Goal: Task Accomplishment & Management: Manage account settings

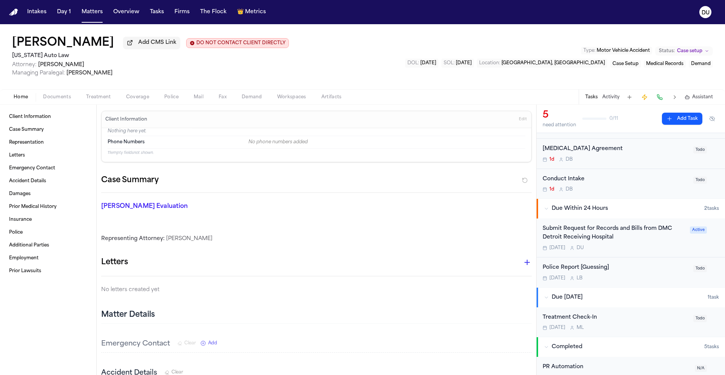
scroll to position [53, 0]
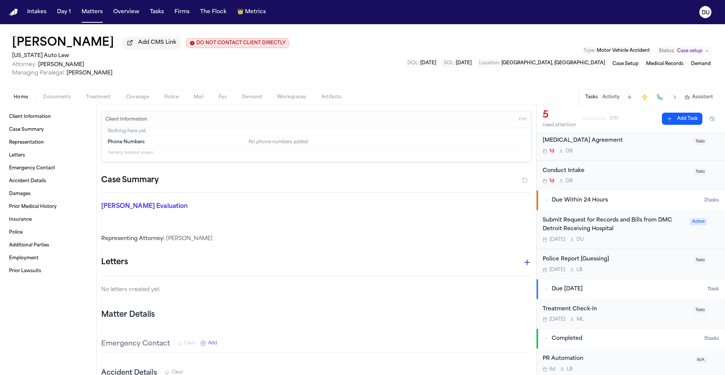
click at [590, 226] on div "Submit Request for Records and Bills from DMC Detroit Receiving Hospital" at bounding box center [614, 224] width 143 height 17
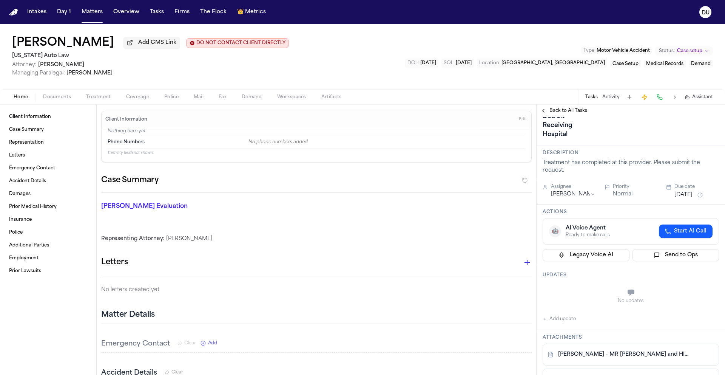
scroll to position [44, 0]
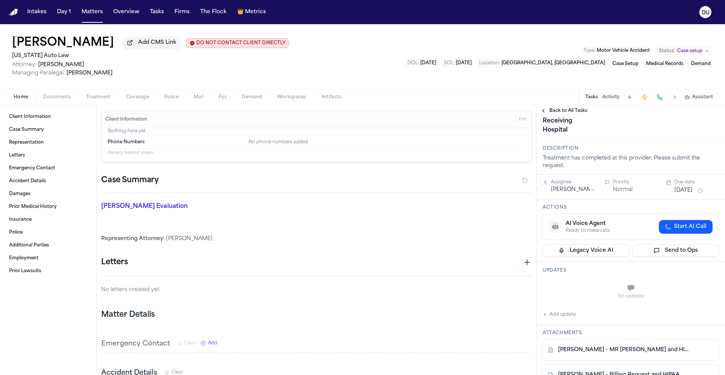
click at [693, 194] on button "Sep 25, 2025" at bounding box center [684, 191] width 18 height 8
click at [657, 308] on button "29" at bounding box center [654, 307] width 12 height 12
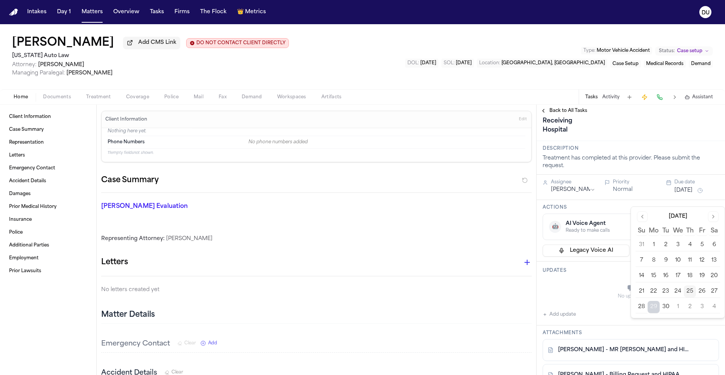
click at [594, 299] on div "No updates" at bounding box center [631, 296] width 176 height 6
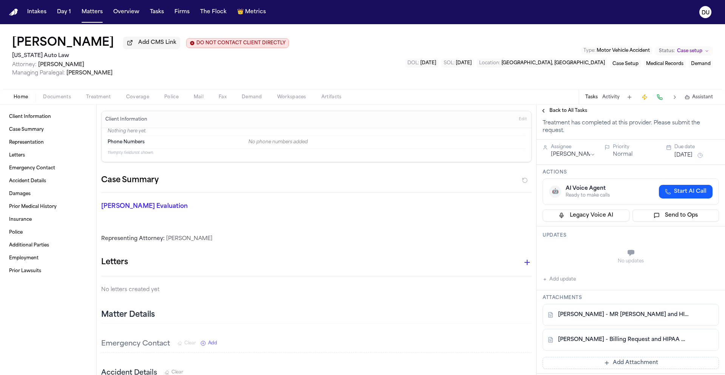
scroll to position [0, 0]
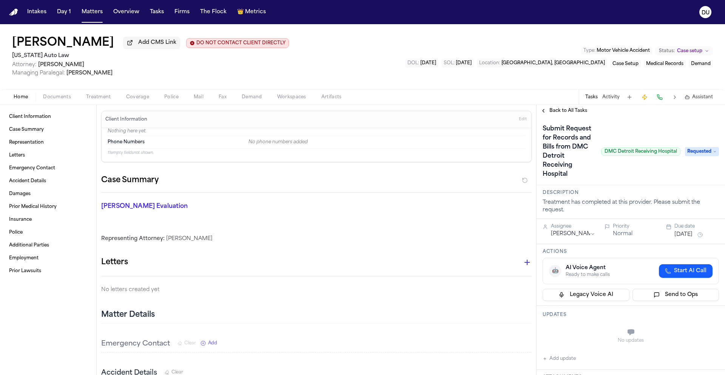
click at [16, 14] on img "Home" at bounding box center [13, 12] width 9 height 7
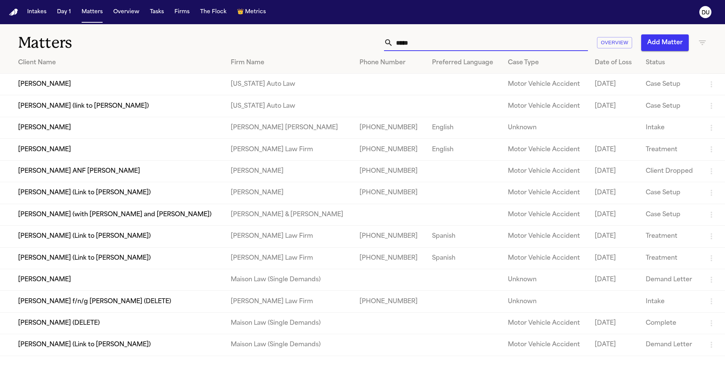
drag, startPoint x: 437, startPoint y: 45, endPoint x: 371, endPoint y: 46, distance: 66.5
click at [371, 46] on div "***** Overview Add Matter" at bounding box center [463, 42] width 488 height 17
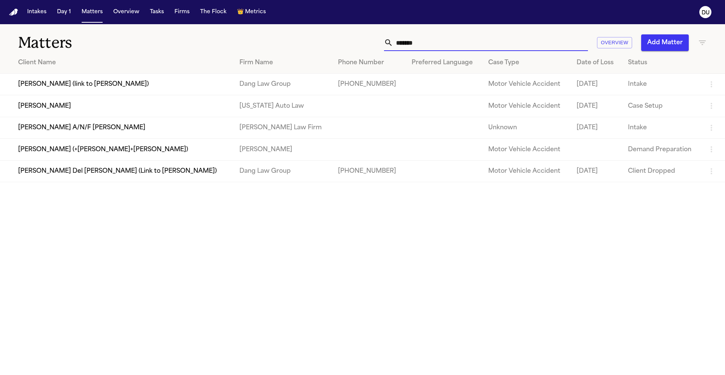
type input "******"
click at [137, 108] on td "Alaiya Barnes" at bounding box center [116, 106] width 233 height 22
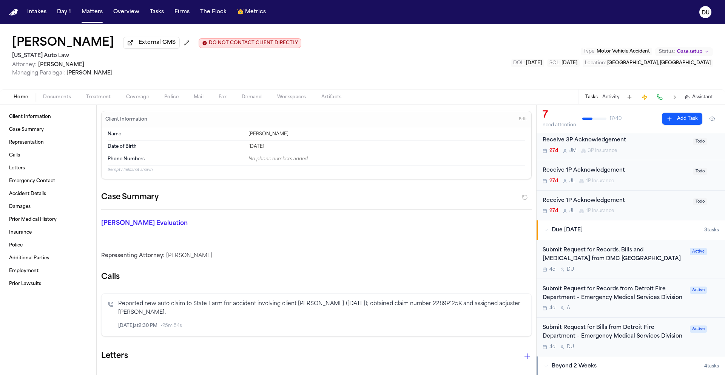
scroll to position [198, 0]
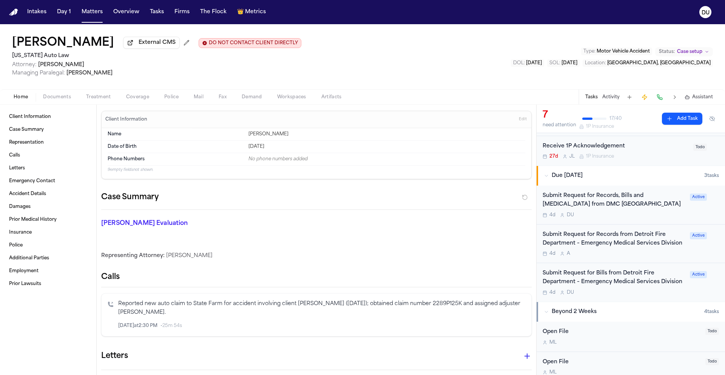
click at [610, 204] on div "Submit Request for Records, Bills and Radiology from DMC Sinai-Grace Hospital" at bounding box center [614, 200] width 143 height 17
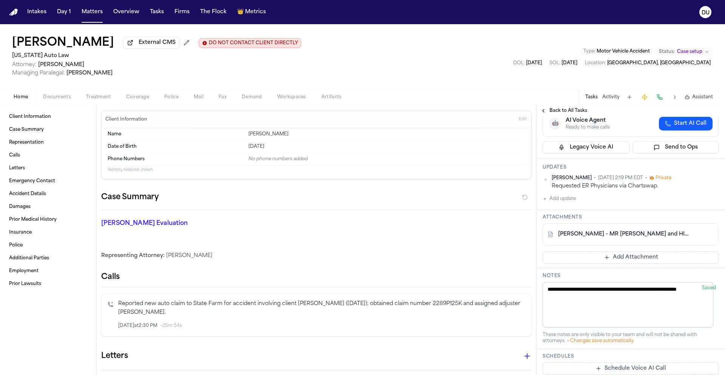
scroll to position [141, 0]
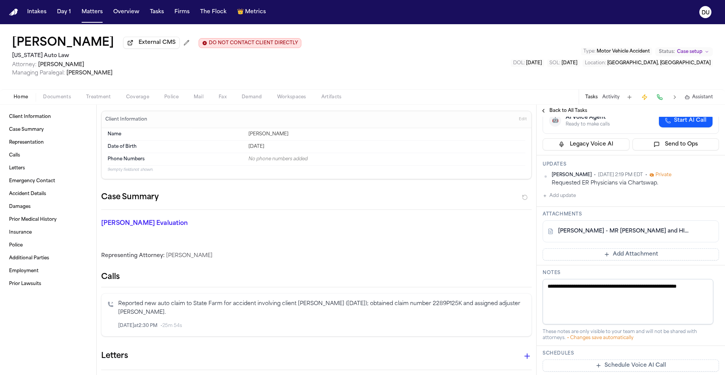
click at [623, 258] on button "Add Attachment" at bounding box center [631, 254] width 176 height 12
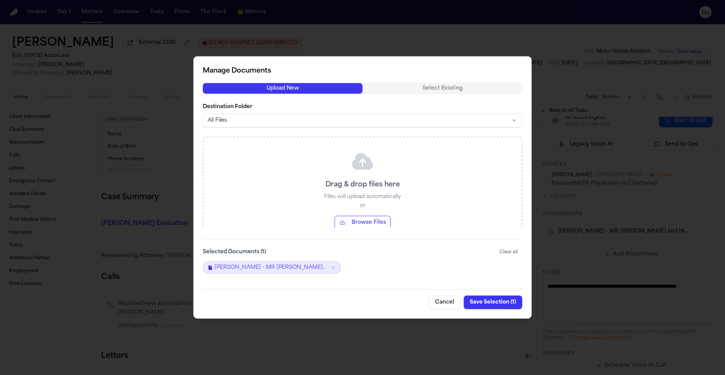
click at [451, 303] on button "Cancel" at bounding box center [445, 302] width 32 height 14
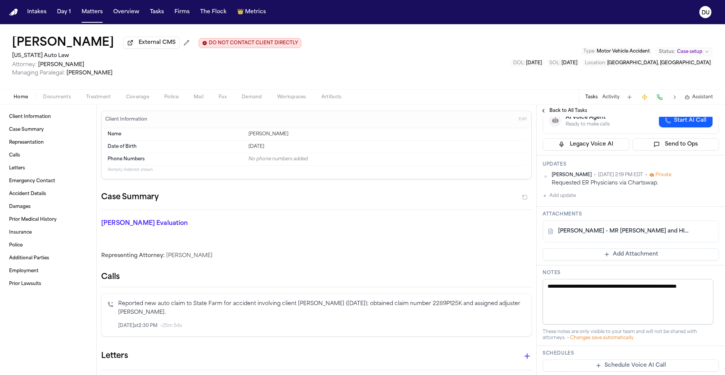
click at [560, 198] on button "Add update" at bounding box center [559, 195] width 33 height 9
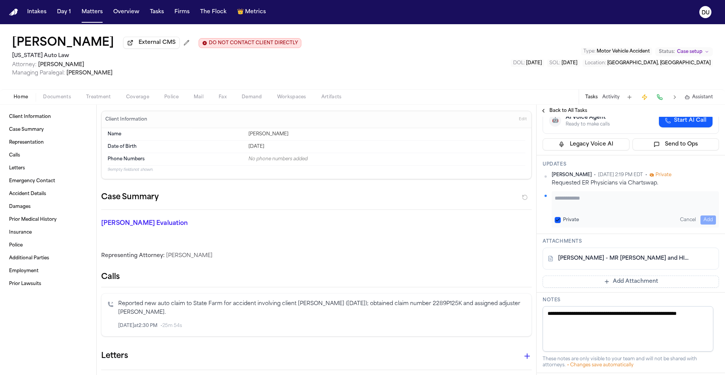
click at [582, 199] on textarea "Add your update" at bounding box center [635, 201] width 161 height 15
type textarea "*"
type textarea "**********"
click at [706, 219] on button "Add" at bounding box center [708, 219] width 15 height 9
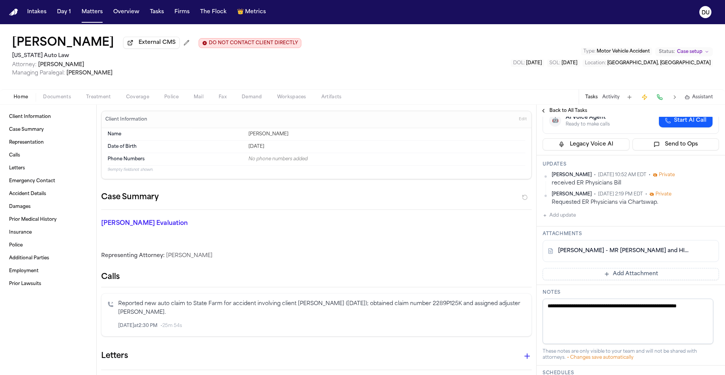
click at [609, 277] on button "Add Attachment" at bounding box center [631, 274] width 176 height 12
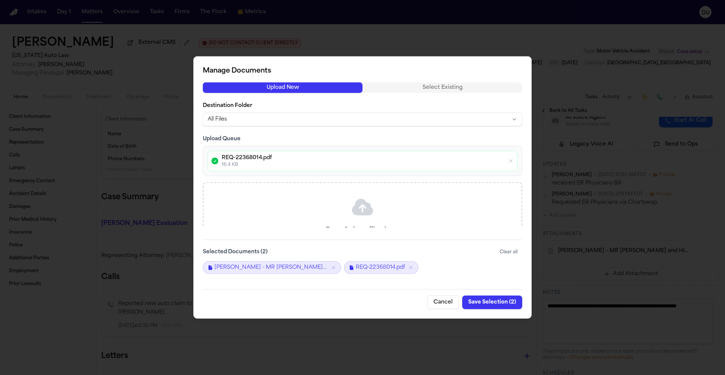
click at [494, 305] on button "Save Selection ( 2 )" at bounding box center [492, 302] width 60 height 14
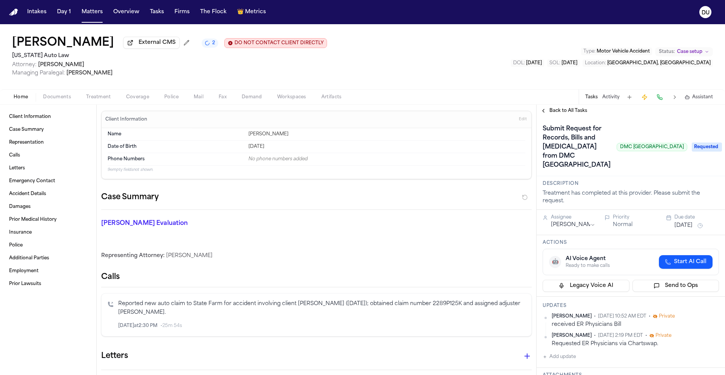
scroll to position [244, 0]
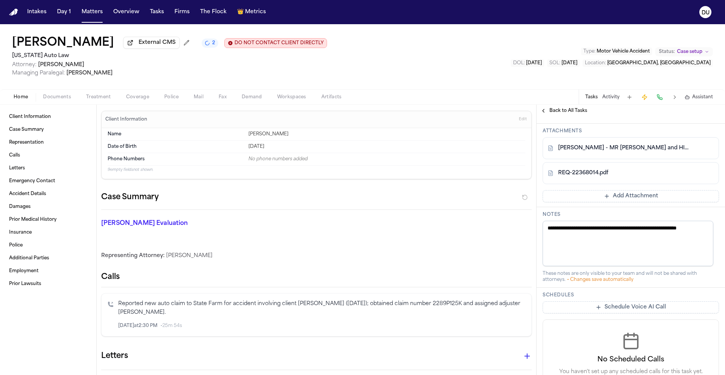
click at [615, 150] on link "A. Barnes - MR Request and HIPAA Auth to DMC Sinai Grace Hospital - 9.23.25" at bounding box center [623, 148] width 130 height 8
click at [599, 200] on button "Add Attachment" at bounding box center [631, 196] width 176 height 12
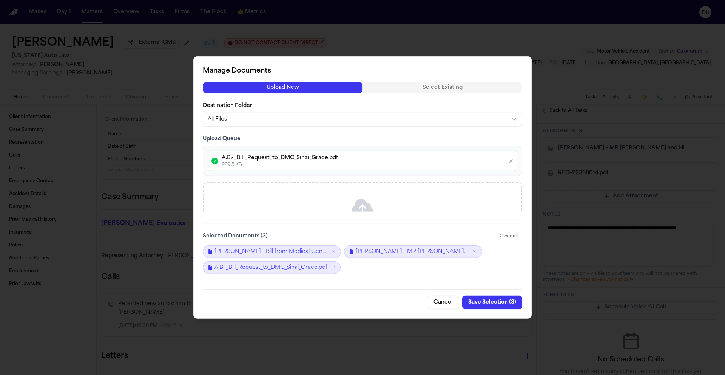
click at [498, 307] on button "Save Selection ( 3 )" at bounding box center [492, 302] width 60 height 14
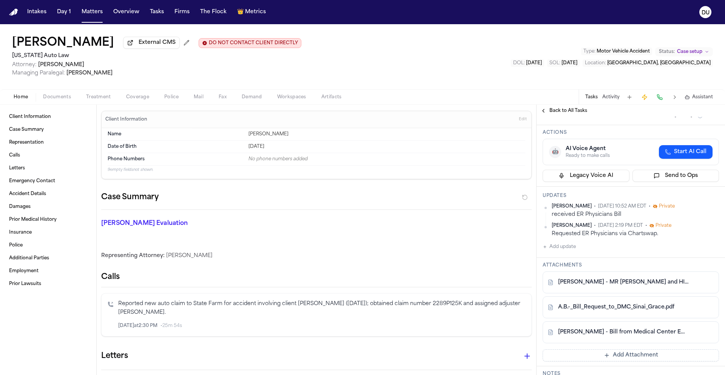
scroll to position [30, 0]
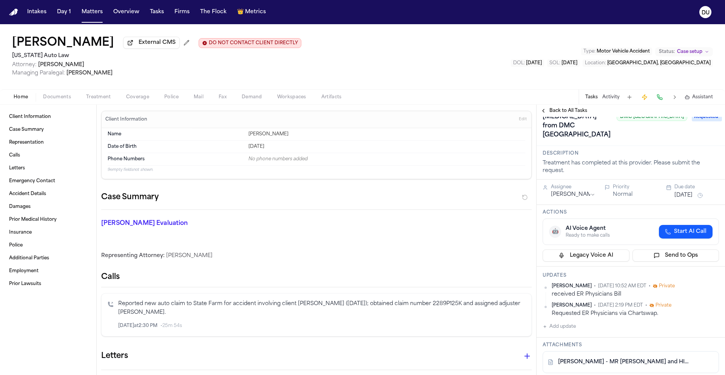
click at [12, 13] on img "Home" at bounding box center [13, 12] width 9 height 7
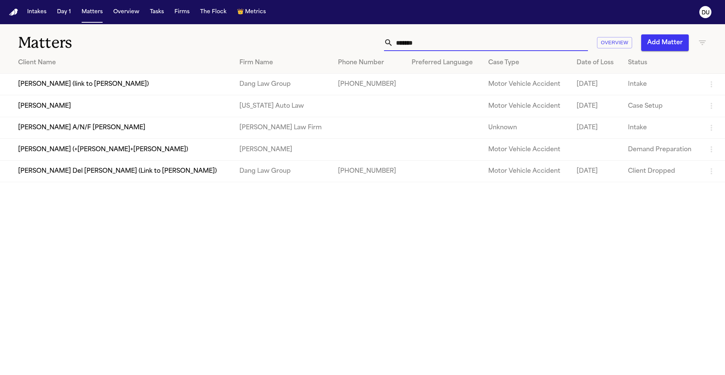
drag, startPoint x: 428, startPoint y: 39, endPoint x: 357, endPoint y: 41, distance: 71.8
click at [359, 41] on div "****** Overview Add Matter" at bounding box center [463, 42] width 488 height 17
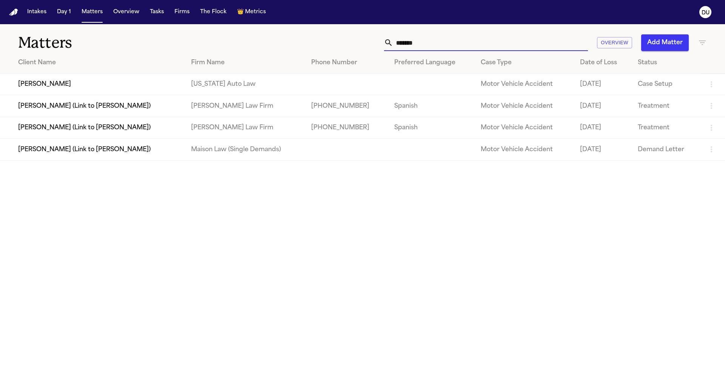
type input "*******"
click at [185, 88] on td "[PERSON_NAME]" at bounding box center [92, 85] width 185 height 22
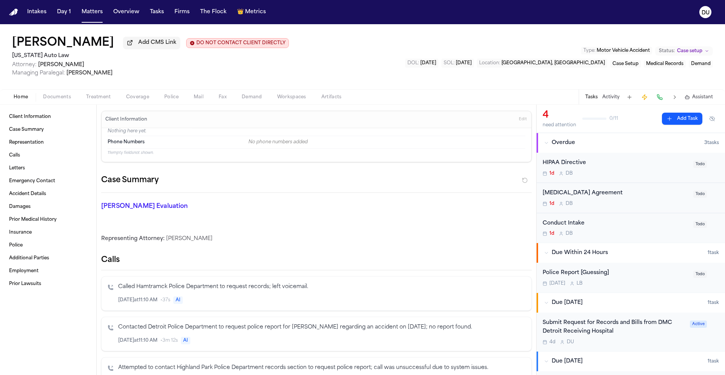
click at [20, 13] on nav "Intakes Day 1 Matters Overview Tasks Firms The Flock 👑 Metrics DU" at bounding box center [362, 12] width 725 height 24
click at [18, 13] on img "Home" at bounding box center [13, 12] width 9 height 7
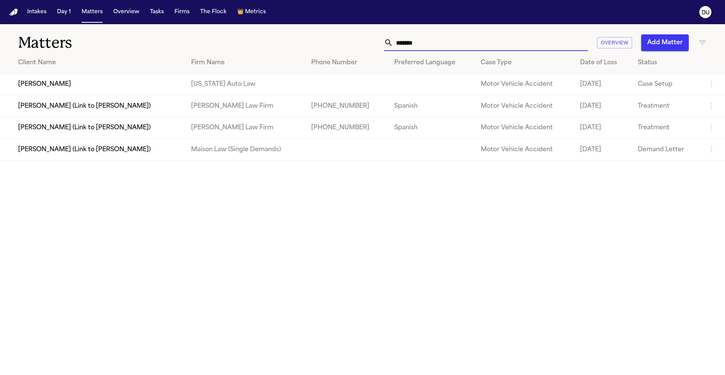
drag, startPoint x: 443, startPoint y: 43, endPoint x: 379, endPoint y: 43, distance: 63.5
click at [380, 43] on div "******* Overview Add Matter" at bounding box center [463, 42] width 488 height 17
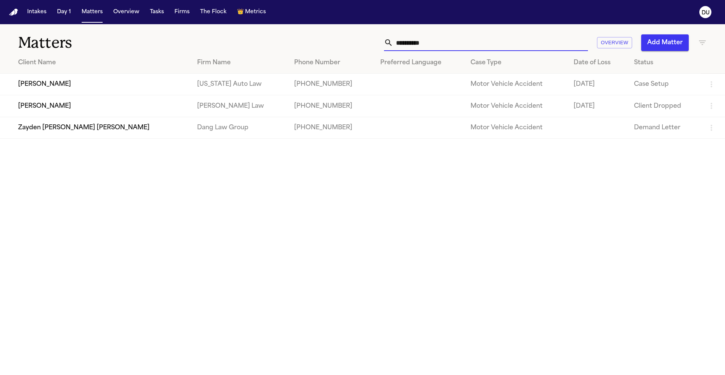
type input "**********"
click at [38, 87] on td "[PERSON_NAME]" at bounding box center [95, 85] width 191 height 22
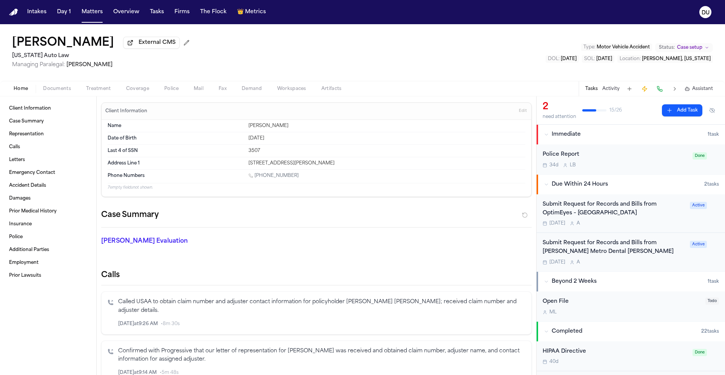
click at [601, 209] on div "Submit Request for Records and Bills from OptimEyes – Sterling Heights" at bounding box center [614, 208] width 143 height 17
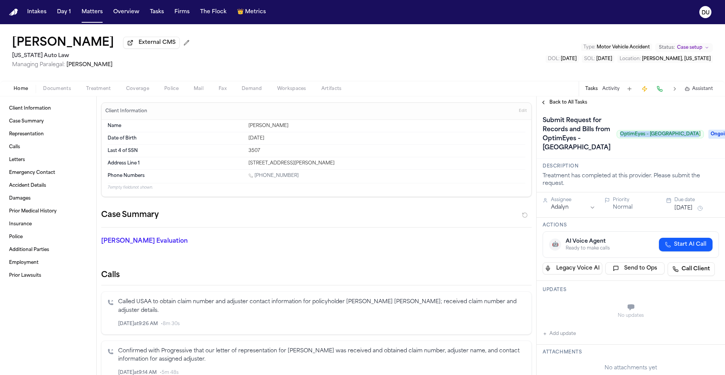
drag, startPoint x: 610, startPoint y: 141, endPoint x: 676, endPoint y: 142, distance: 65.7
click at [678, 138] on span "OptimEyes – Sterling Heights" at bounding box center [660, 134] width 87 height 8
click at [709, 139] on span "Ongoing" at bounding box center [724, 134] width 30 height 9
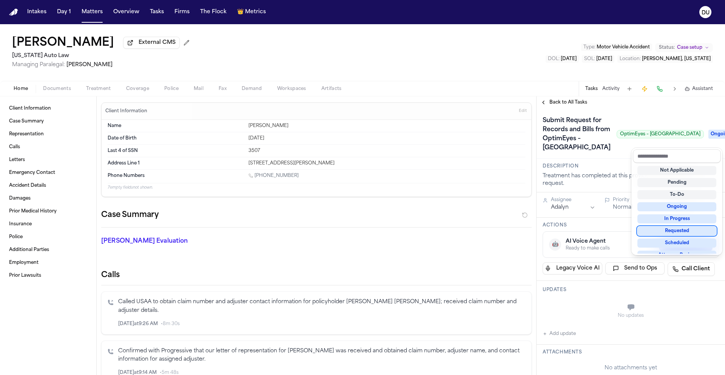
click at [673, 233] on div "Requested" at bounding box center [677, 230] width 79 height 9
click at [570, 217] on div "**********" at bounding box center [631, 369] width 188 height 522
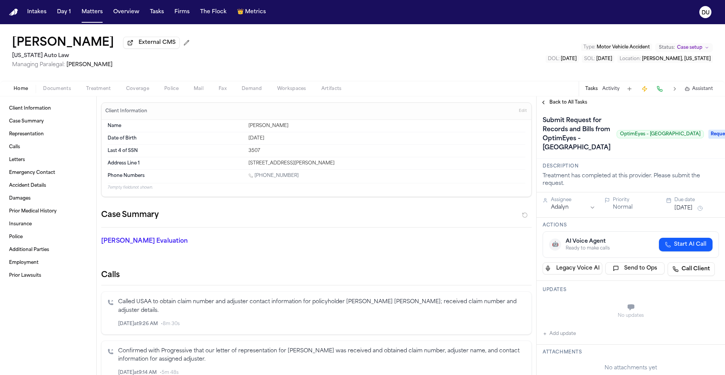
click at [568, 218] on html "Intakes Day 1 Matters Overview Tasks Firms The Flock 👑 Metrics DU Anthony Irby …" at bounding box center [362, 187] width 725 height 375
click at [693, 212] on button "Sep 25, 2025" at bounding box center [684, 208] width 18 height 8
click at [653, 325] on button "29" at bounding box center [654, 324] width 12 height 12
click at [638, 154] on div "Submit Request for Records and Bills from OptimEyes – Sterling Heights OptimEye…" at bounding box center [623, 133] width 161 height 39
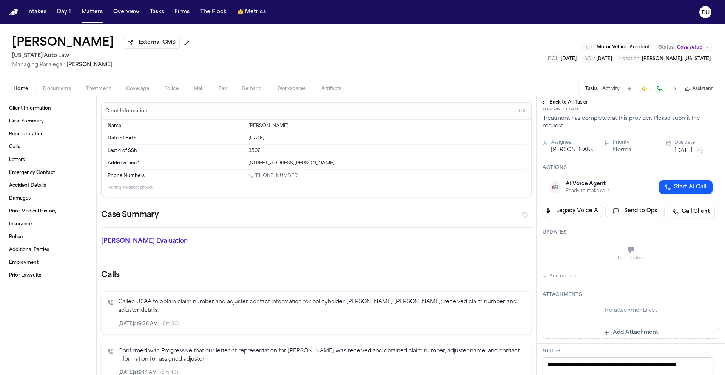
scroll to position [57, 0]
click at [641, 338] on button "Add Attachment" at bounding box center [631, 332] width 176 height 12
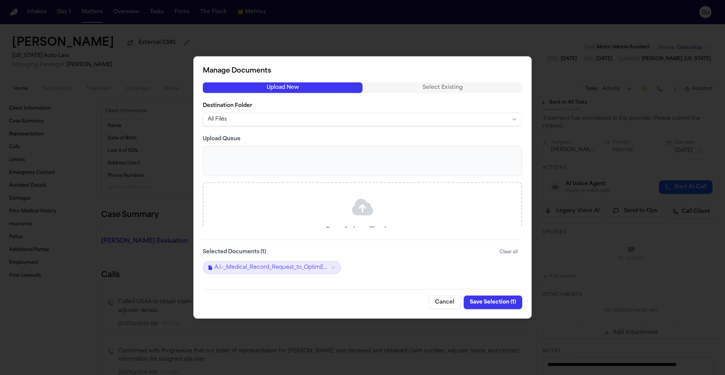
click at [494, 301] on button "Save Selection ( 1 )" at bounding box center [493, 302] width 59 height 14
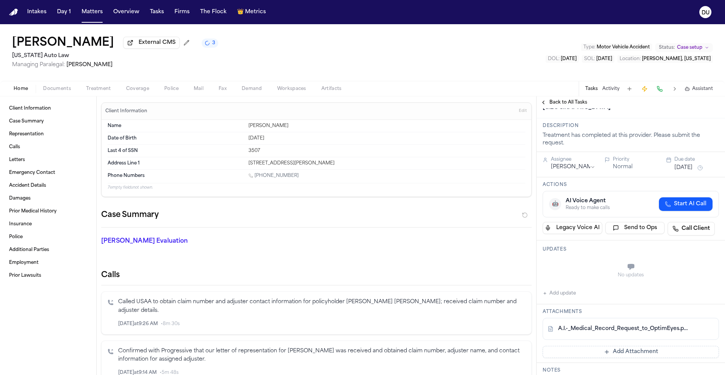
scroll to position [0, 0]
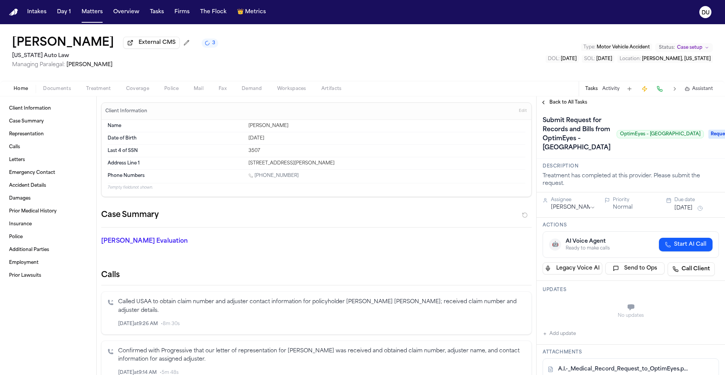
click at [560, 104] on span "Back to All Tasks" at bounding box center [569, 102] width 38 height 6
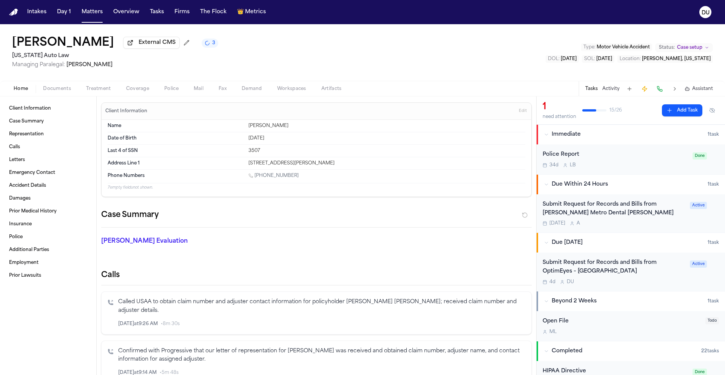
click at [591, 210] on div "Submit Request for Records and Bills from Troy Metro Dental Henry Ford" at bounding box center [614, 208] width 143 height 17
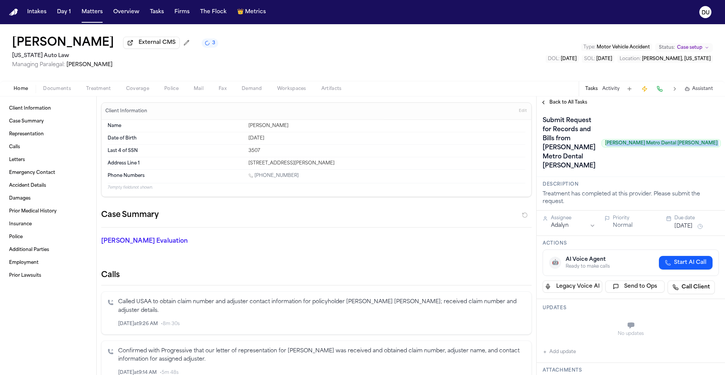
drag, startPoint x: 621, startPoint y: 142, endPoint x: 688, endPoint y: 144, distance: 67.7
click at [688, 144] on div "Submit Request for Records and Bills from Troy Metro Dental Henry Ford Troy Met…" at bounding box center [631, 142] width 176 height 57
click at [602, 140] on div "Submit Request for Records and Bills from Troy Metro Dental Henry Ford Troy Met…" at bounding box center [632, 142] width 178 height 57
drag, startPoint x: 607, startPoint y: 141, endPoint x: 678, endPoint y: 141, distance: 70.6
click at [678, 141] on span "Troy Metro Dental Henry Ford" at bounding box center [661, 143] width 119 height 8
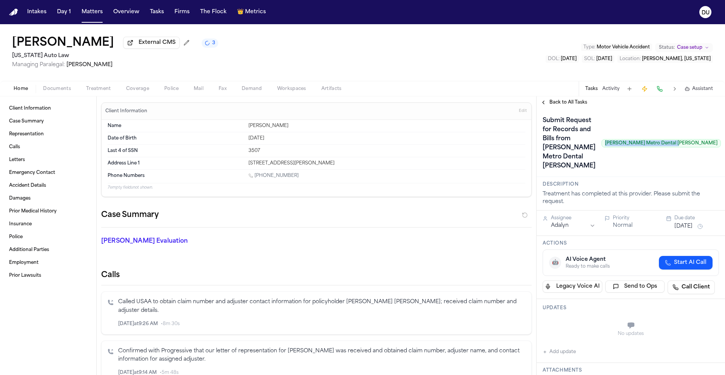
copy span "Troy Metro Dental Henry Ford"
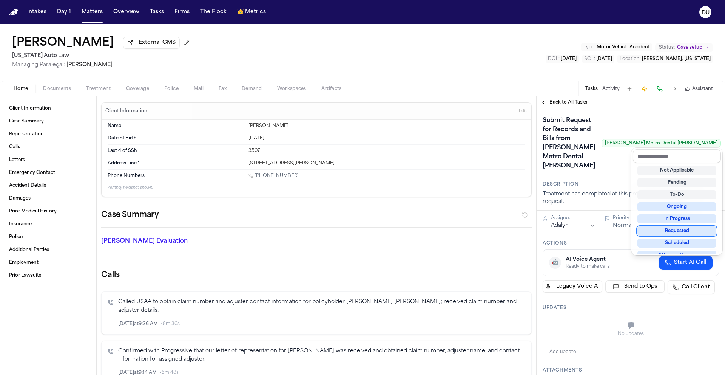
click at [680, 231] on div "Requested" at bounding box center [677, 230] width 79 height 9
click at [600, 154] on div "Submit Request for Records and Bills from Troy Metro Dental Henry Ford Troy Met…" at bounding box center [631, 142] width 176 height 57
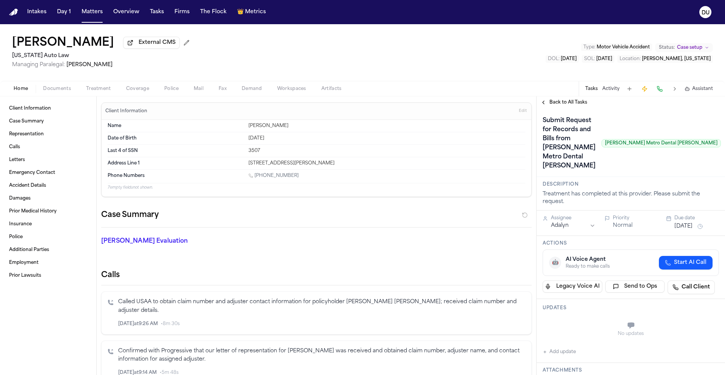
click at [563, 220] on html "Intakes Day 1 Matters Overview Tasks Firms The Flock 👑 Metrics DU Anthony Irby …" at bounding box center [362, 187] width 725 height 375
click at [693, 222] on button "Sep 25, 2025" at bounding box center [684, 226] width 18 height 8
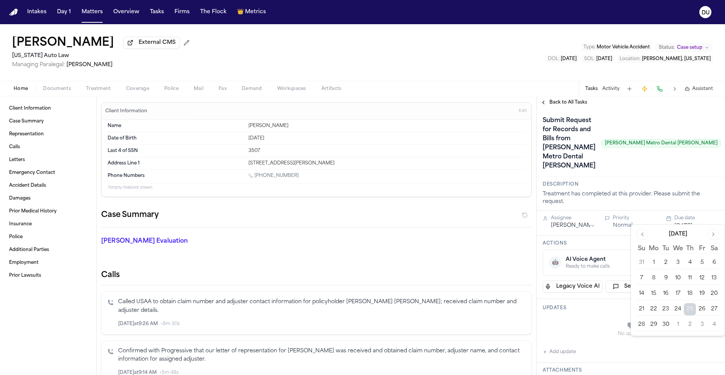
click at [653, 324] on button "29" at bounding box center [654, 324] width 12 height 12
click at [587, 317] on div "No updates" at bounding box center [631, 328] width 176 height 27
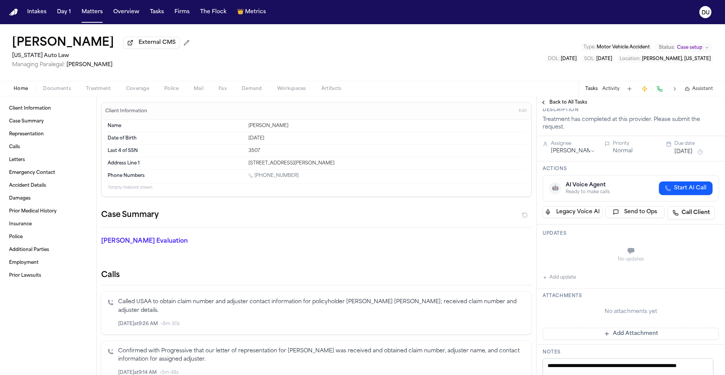
scroll to position [77, 0]
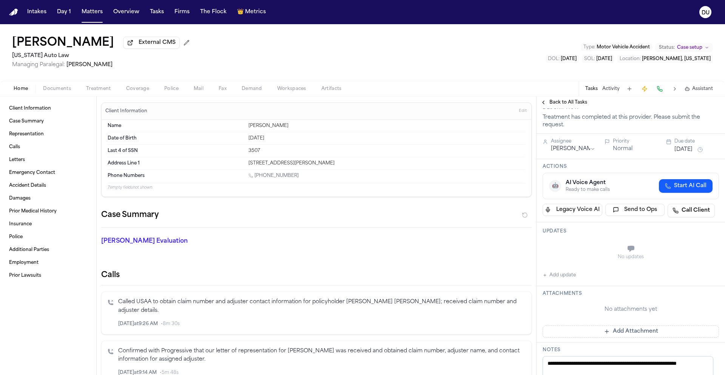
click at [627, 325] on button "Add Attachment" at bounding box center [631, 331] width 176 height 12
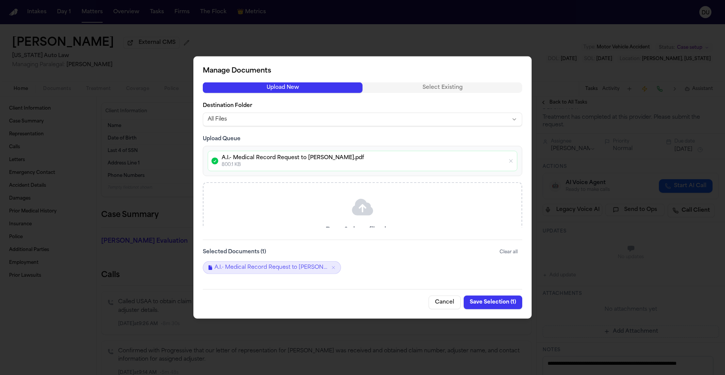
click at [494, 302] on button "Save Selection ( 1 )" at bounding box center [493, 302] width 59 height 14
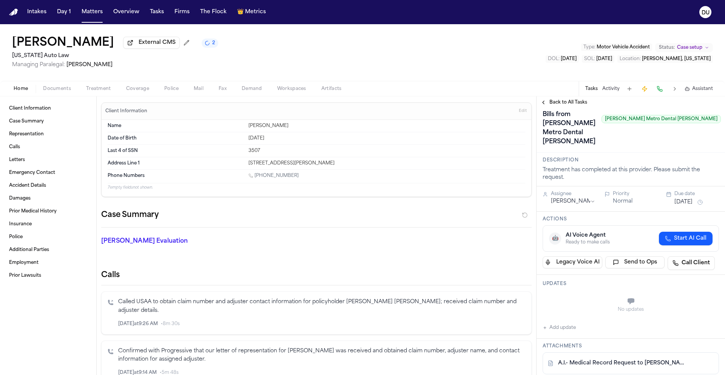
scroll to position [0, 0]
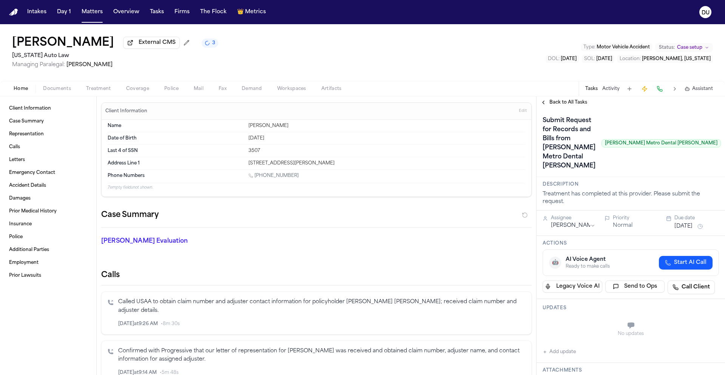
click at [570, 110] on div "Submit Request for Records and Bills from Troy Metro Dental Henry Ford Troy Met…" at bounding box center [631, 142] width 188 height 68
click at [575, 100] on span "Back to All Tasks" at bounding box center [569, 102] width 38 height 6
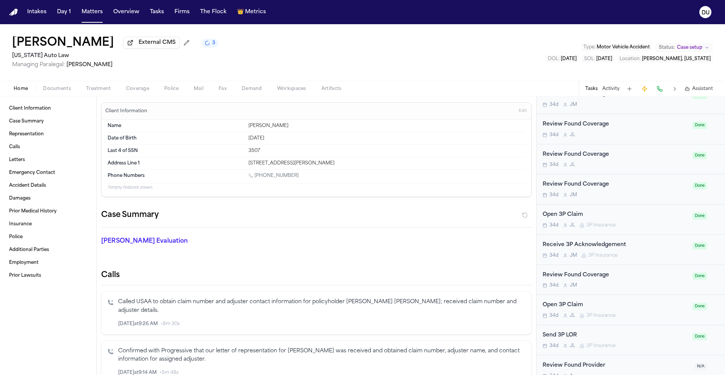
scroll to position [369, 0]
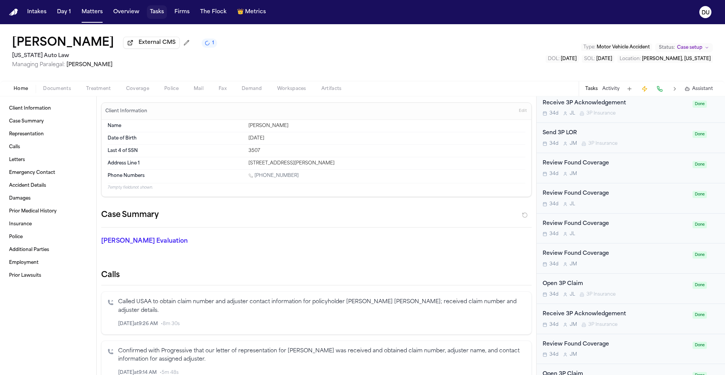
click at [156, 15] on button "Tasks" at bounding box center [157, 12] width 20 height 14
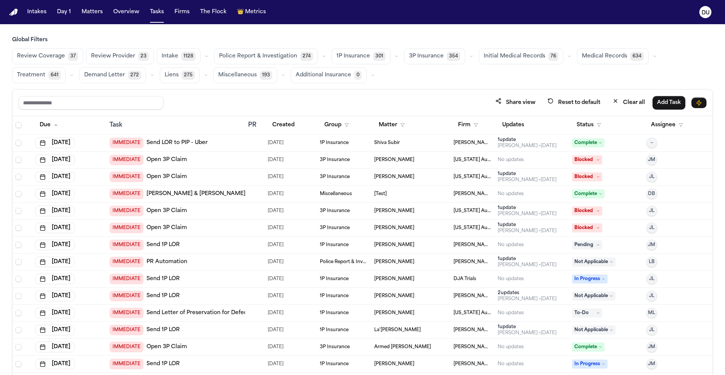
click at [499, 53] on span "Initial Medical Records" at bounding box center [515, 57] width 62 height 8
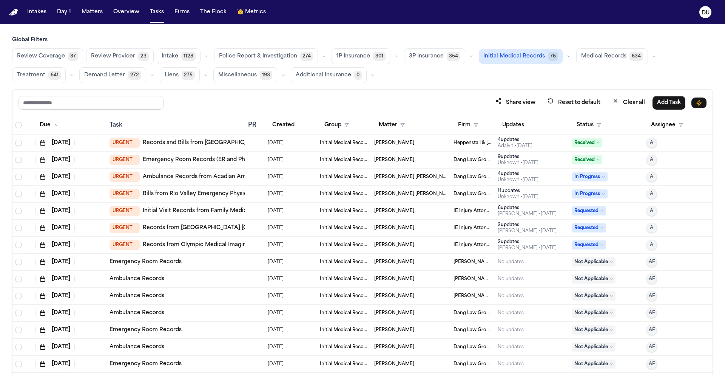
click at [520, 54] on span "Initial Medical Records" at bounding box center [514, 57] width 62 height 8
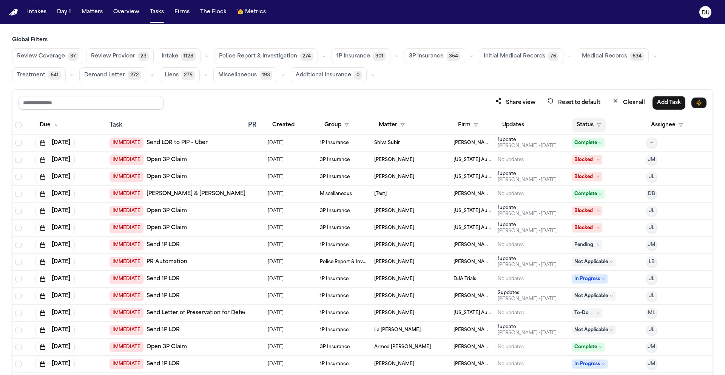
click at [578, 125] on button "Status" at bounding box center [589, 125] width 34 height 14
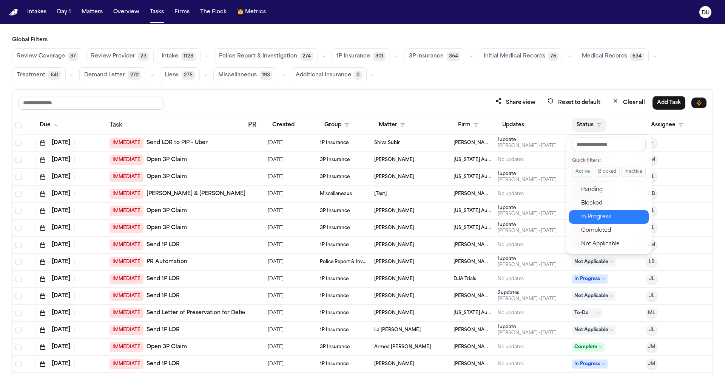
click at [593, 214] on div "In Progress" at bounding box center [612, 216] width 63 height 9
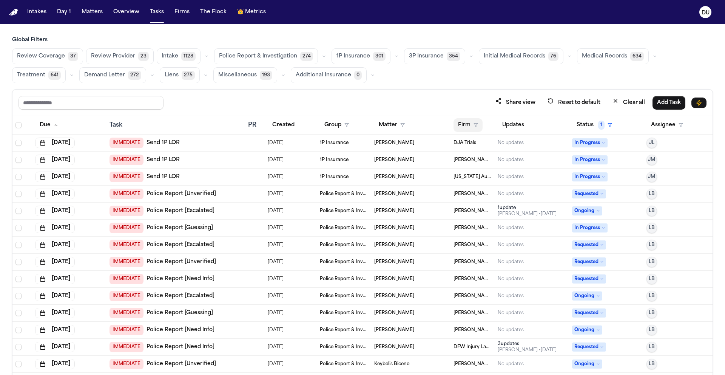
click at [460, 125] on button "Firm" at bounding box center [468, 125] width 29 height 14
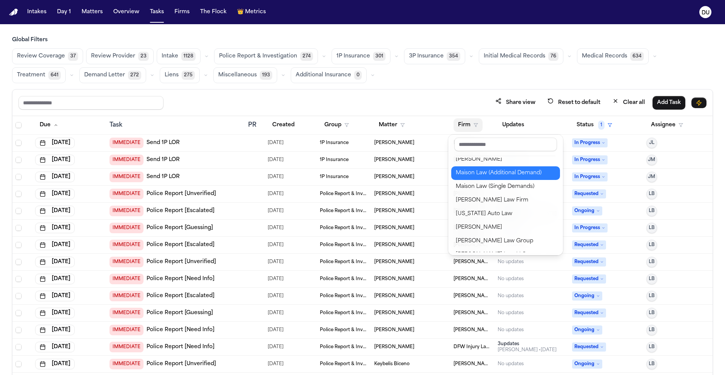
scroll to position [551, 0]
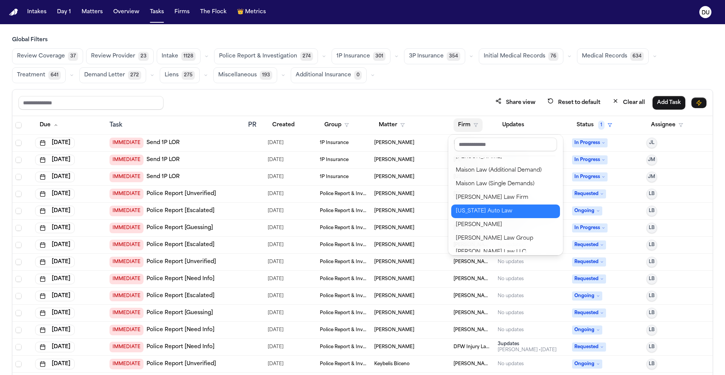
click at [490, 209] on div "[US_STATE] Auto Law" at bounding box center [506, 211] width 100 height 9
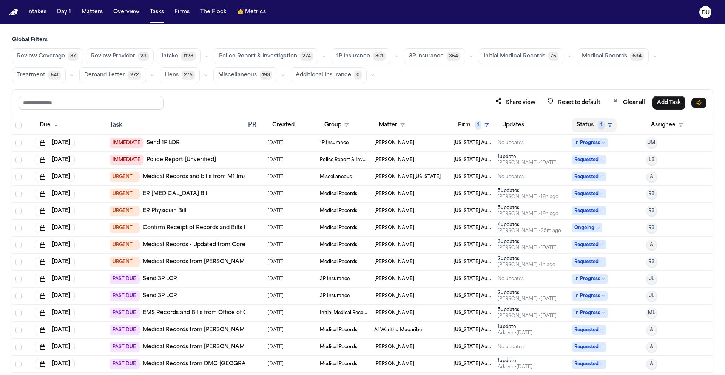
click at [588, 126] on button "Status 1" at bounding box center [594, 125] width 45 height 14
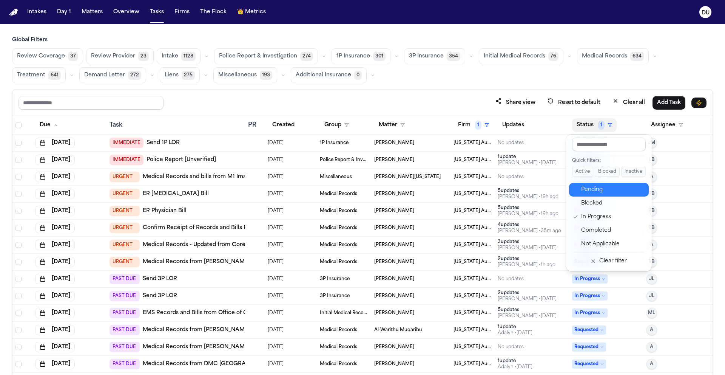
click at [599, 190] on div "Pending" at bounding box center [612, 189] width 63 height 9
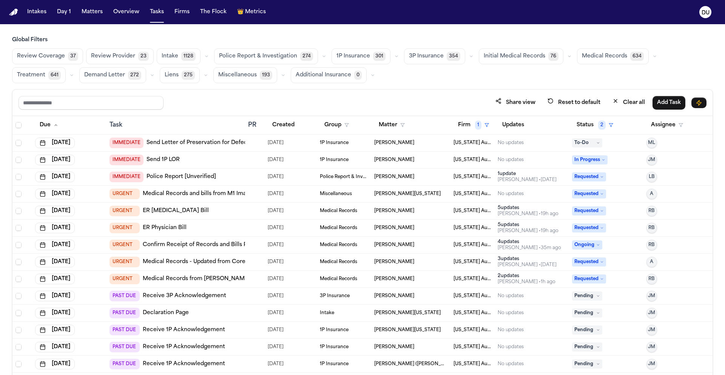
click at [578, 130] on button "Status 2" at bounding box center [595, 125] width 46 height 14
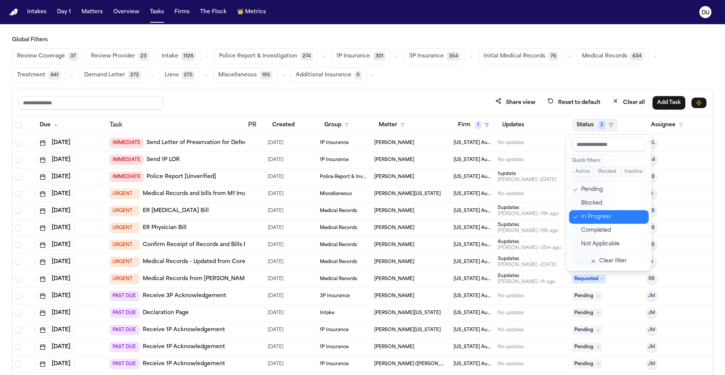
click at [592, 219] on div "In Progress" at bounding box center [612, 216] width 63 height 9
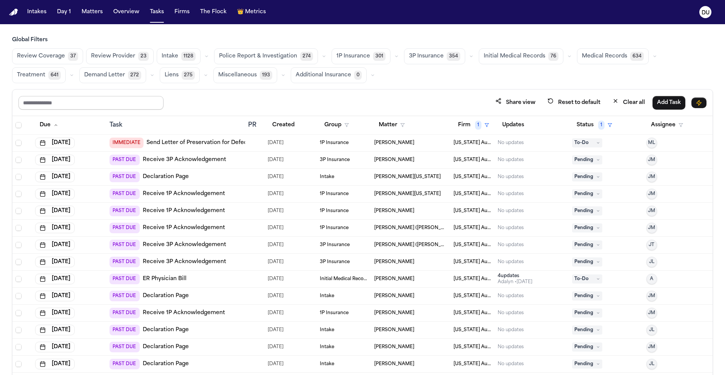
click at [99, 98] on input "text" at bounding box center [91, 103] width 145 height 14
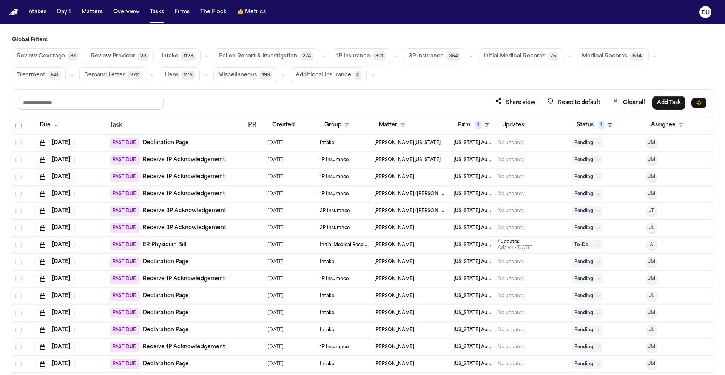
scroll to position [43, 0]
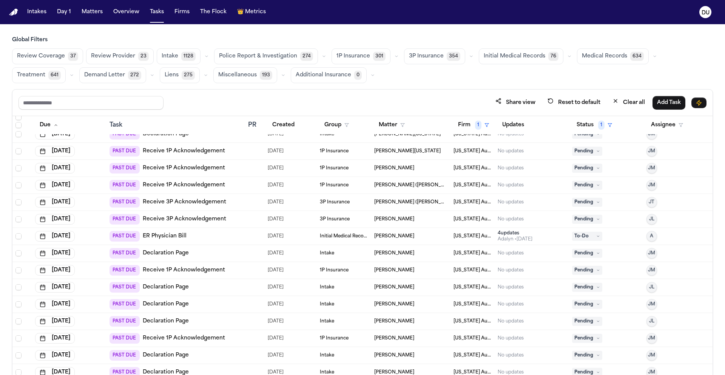
click at [323, 237] on span "Initial Medical Records" at bounding box center [344, 236] width 48 height 6
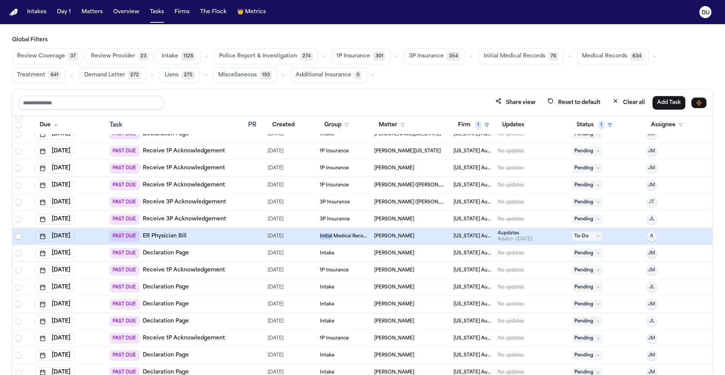
click at [323, 237] on span "Initial Medical Records" at bounding box center [344, 236] width 48 height 6
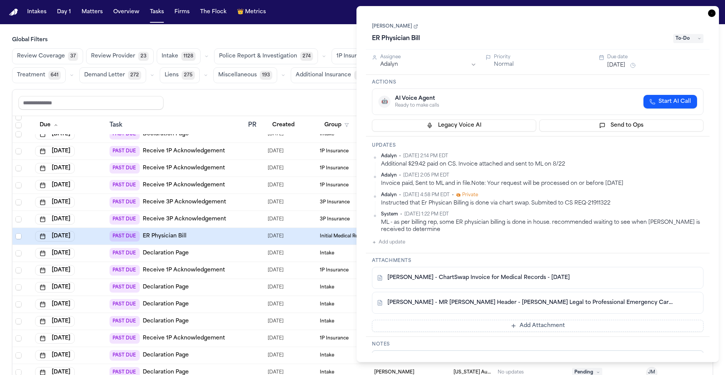
click at [385, 23] on link "Rujeania Miller" at bounding box center [395, 26] width 46 height 6
click at [714, 14] on icon "button" at bounding box center [712, 13] width 8 height 8
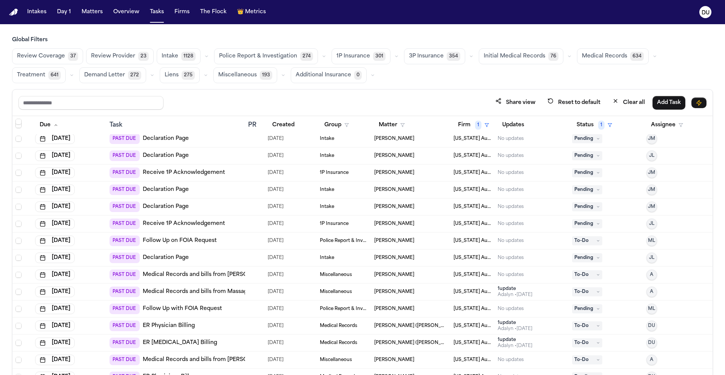
scroll to position [212, 0]
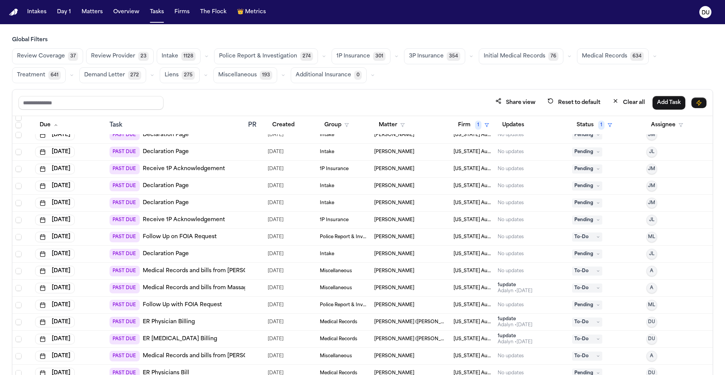
click at [222, 272] on link "Medical Records and bills from Matthew J. Marquart, DO" at bounding box center [214, 271] width 142 height 8
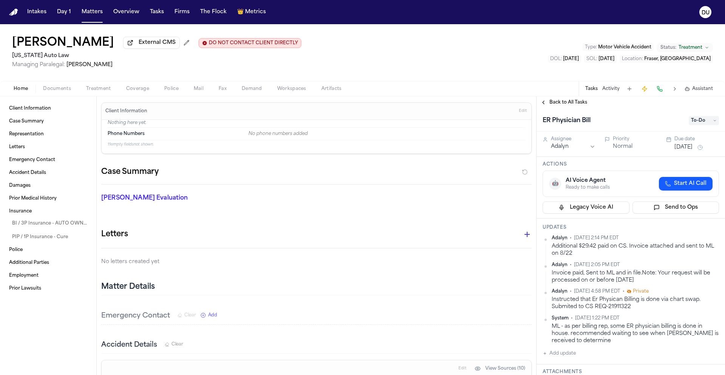
click at [701, 123] on span "To-Do" at bounding box center [704, 120] width 30 height 9
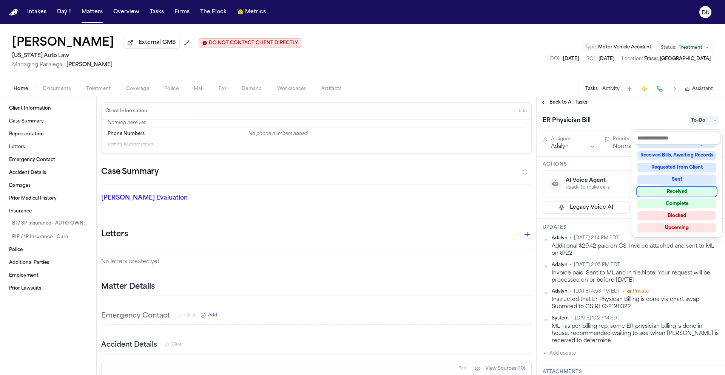
click at [680, 189] on div "Received" at bounding box center [677, 191] width 79 height 9
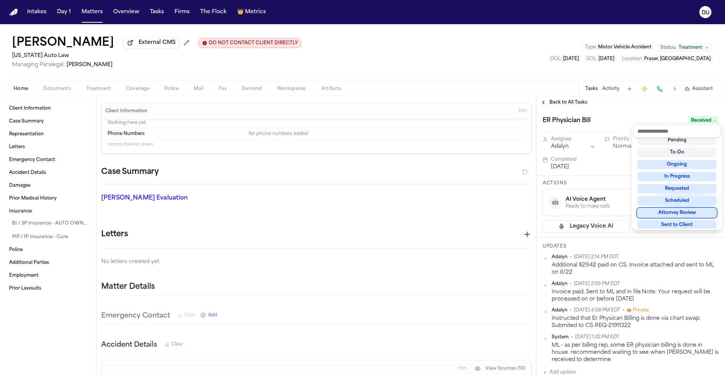
scroll to position [238, 0]
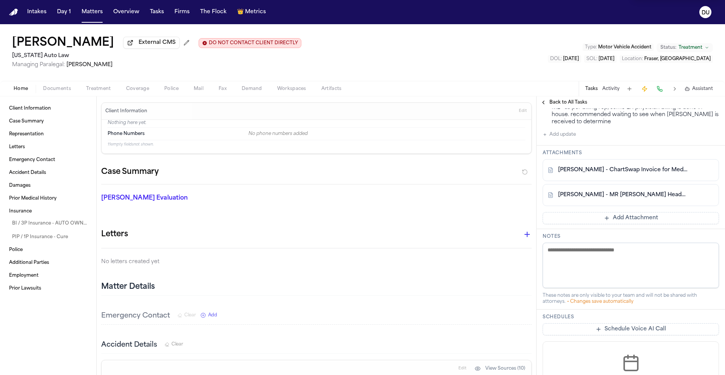
click at [624, 218] on div "ER Physician Bill Received Assignee Adalyn Priority Normal Due date Aug 1, 2025…" at bounding box center [631, 165] width 188 height 588
click at [624, 220] on button "Add Attachment" at bounding box center [631, 218] width 176 height 12
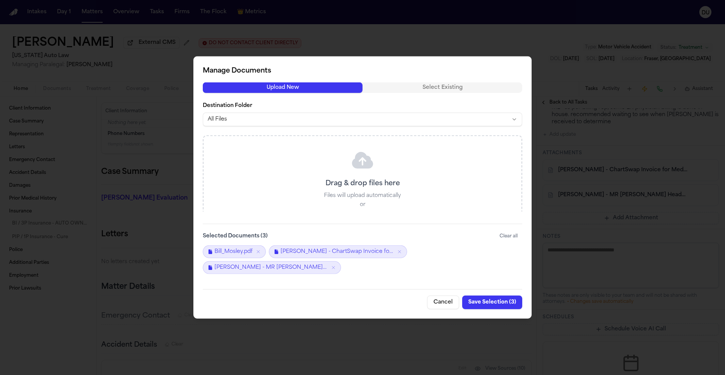
click at [499, 304] on button "Save Selection ( 3 )" at bounding box center [492, 302] width 60 height 14
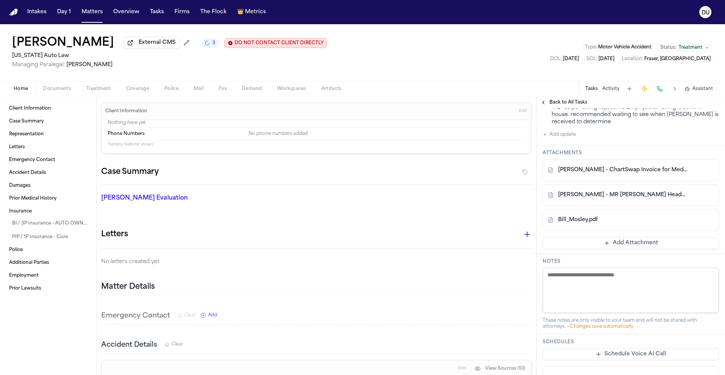
click at [572, 139] on button "Add update" at bounding box center [559, 134] width 33 height 9
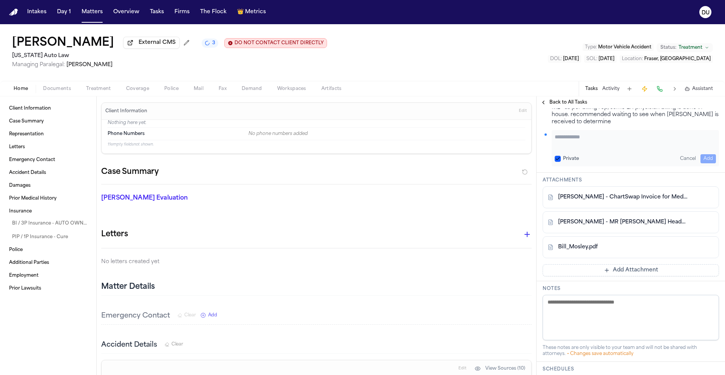
click at [600, 143] on textarea "Add your update" at bounding box center [635, 140] width 161 height 15
type textarea "**********"
click at [707, 158] on button "Add" at bounding box center [708, 158] width 15 height 9
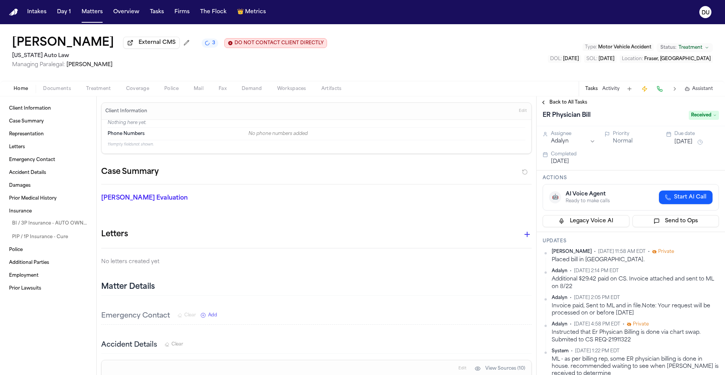
scroll to position [0, 0]
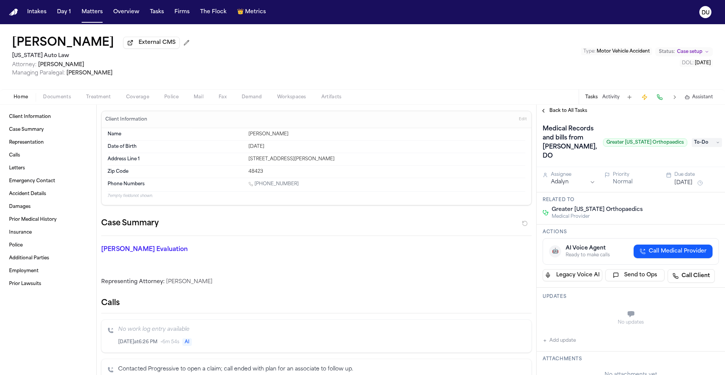
scroll to position [2, 0]
click at [604, 142] on span "Greater Michigan Orthopaedics" at bounding box center [645, 141] width 84 height 8
drag, startPoint x: 603, startPoint y: 142, endPoint x: 678, endPoint y: 141, distance: 74.4
click at [678, 141] on span "Greater Michigan Orthopaedics" at bounding box center [645, 141] width 84 height 8
copy span "Greater Michigan Orthopaedics"
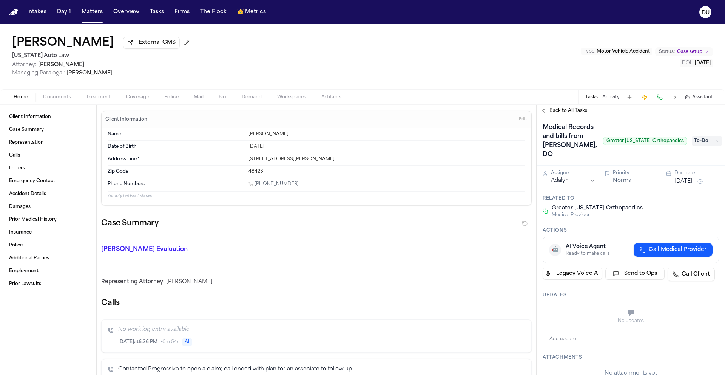
click at [692, 143] on span "To-Do" at bounding box center [707, 140] width 30 height 9
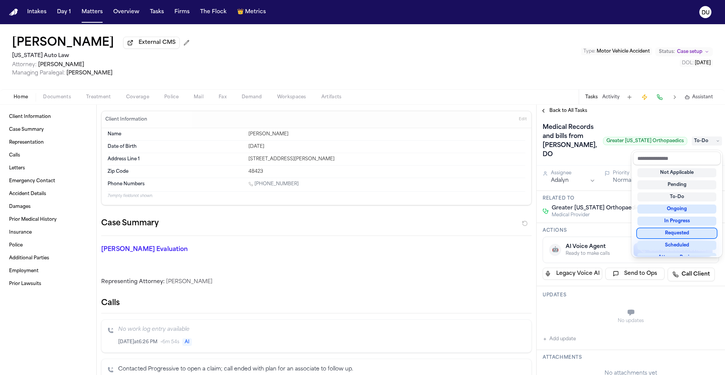
click at [683, 237] on div "Requested" at bounding box center [677, 233] width 79 height 9
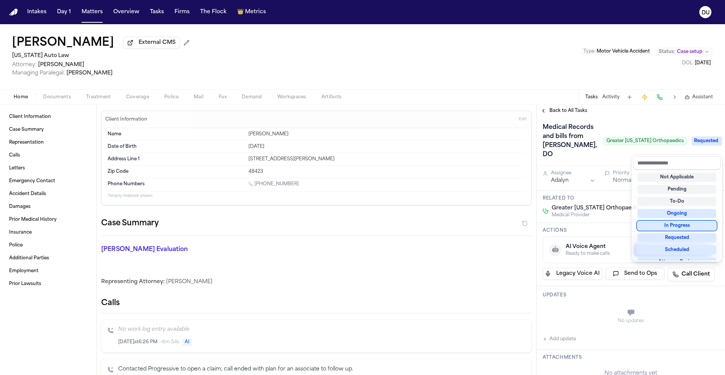
click at [574, 186] on div "Medical Records and bills from Matthew J. Marquart, DO Greater Michigan Orthopa…" at bounding box center [631, 375] width 188 height 521
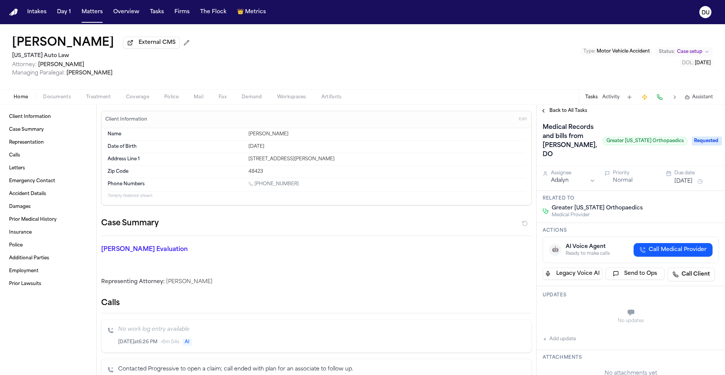
click at [570, 190] on html "Intakes Day 1 Matters Overview Tasks Firms The Flock 👑 Metrics DU Lashanda Jack…" at bounding box center [362, 187] width 725 height 375
click at [691, 185] on button "Aug 11, 2025" at bounding box center [684, 182] width 18 height 8
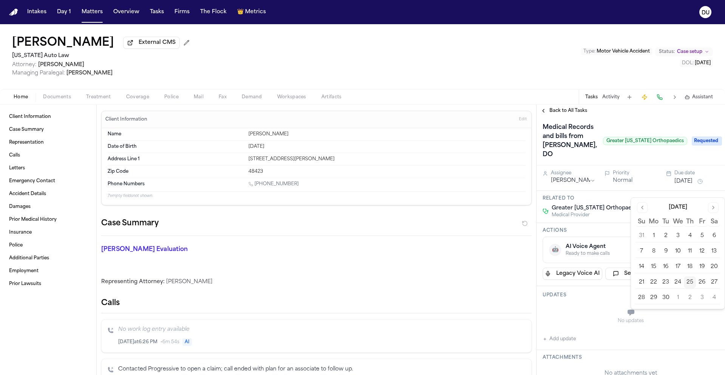
click at [655, 300] on button "29" at bounding box center [654, 298] width 12 height 12
click at [595, 323] on div "No updates" at bounding box center [631, 316] width 176 height 27
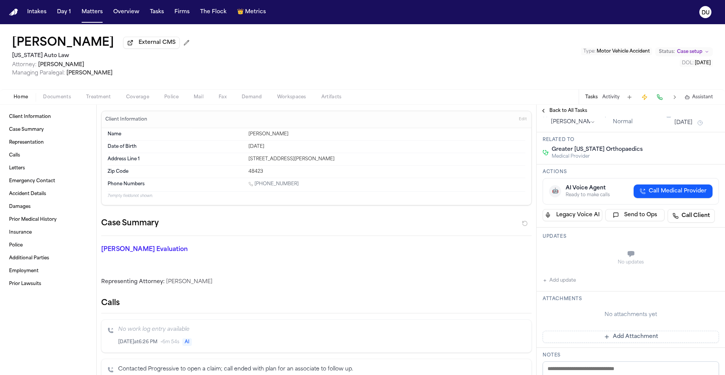
scroll to position [60, 0]
click at [610, 342] on button "Add Attachment" at bounding box center [631, 336] width 176 height 12
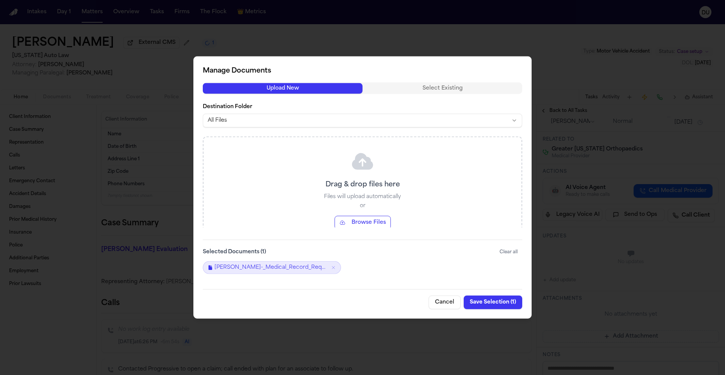
click at [502, 300] on button "Save Selection ( 1 )" at bounding box center [493, 302] width 59 height 14
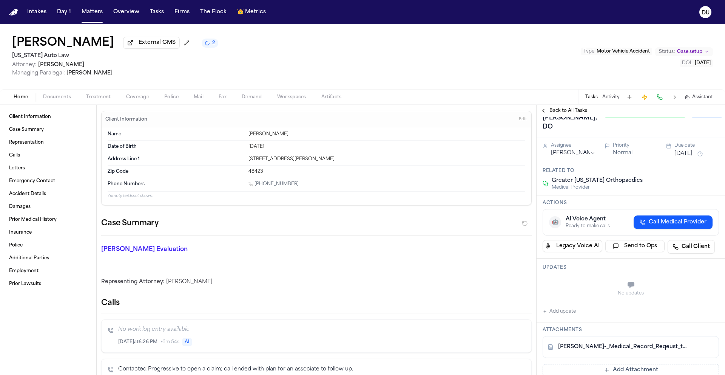
scroll to position [0, 0]
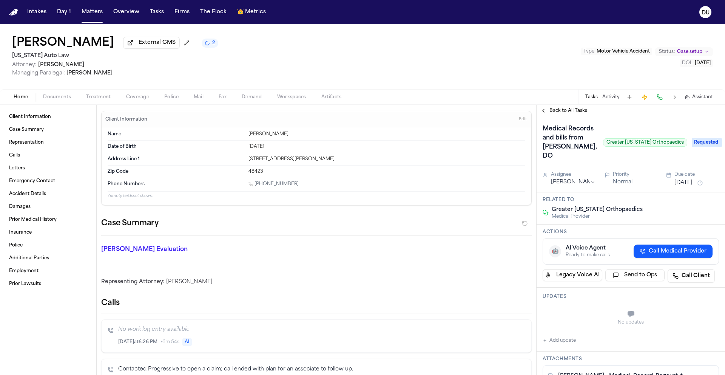
click at [559, 112] on span "Back to All Tasks" at bounding box center [569, 111] width 38 height 6
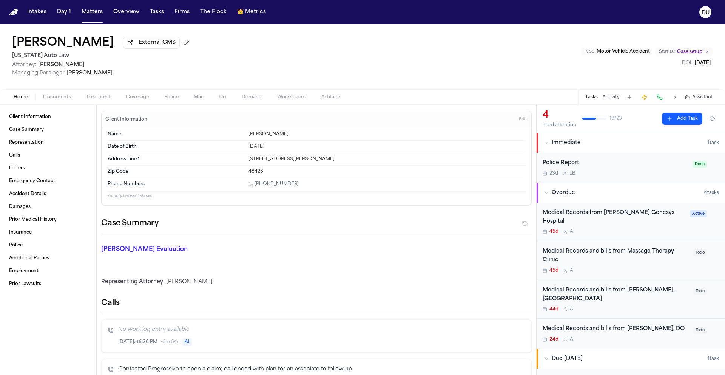
click at [637, 213] on div "Medical Records from Henry Ford Genesys Hospital" at bounding box center [614, 217] width 143 height 17
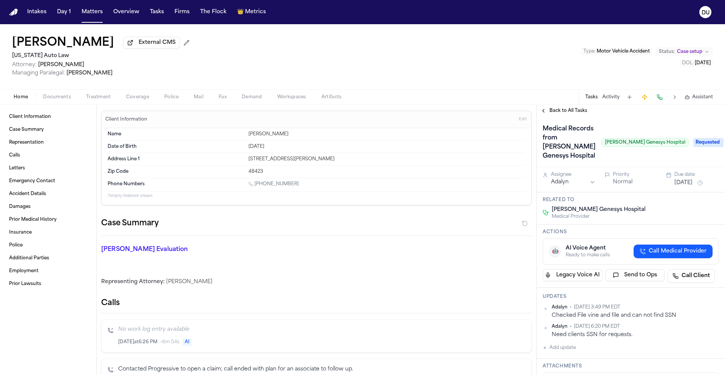
click at [568, 112] on span "Back to All Tasks" at bounding box center [569, 111] width 38 height 6
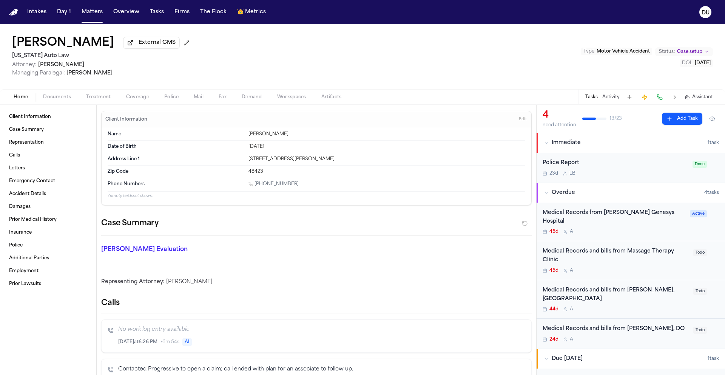
scroll to position [11, 0]
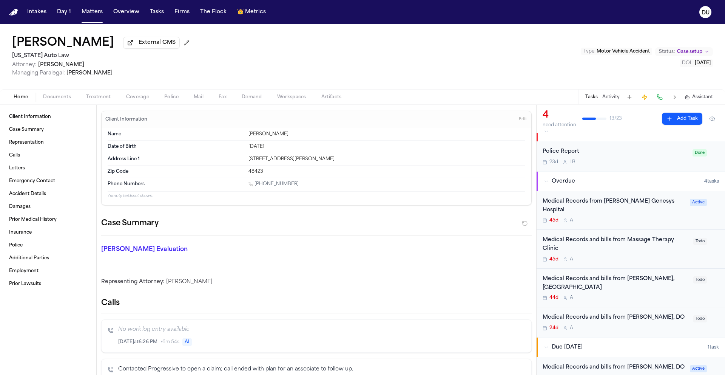
click at [618, 236] on div "Medical Records and bills from Massage Therapy Clinic" at bounding box center [616, 244] width 146 height 17
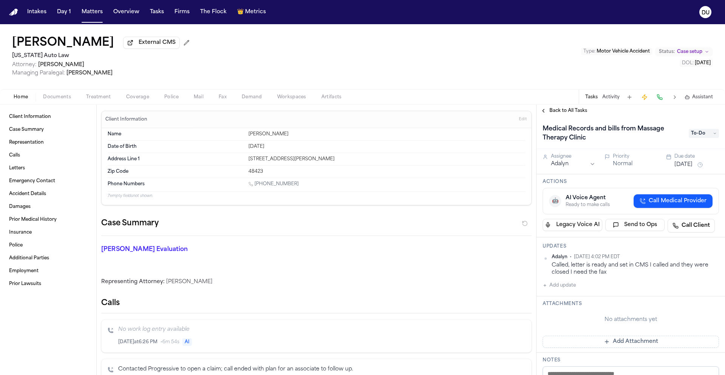
click at [637, 132] on h1 "Medical Records and bills from Massage Therapy Clinic" at bounding box center [612, 133] width 145 height 21
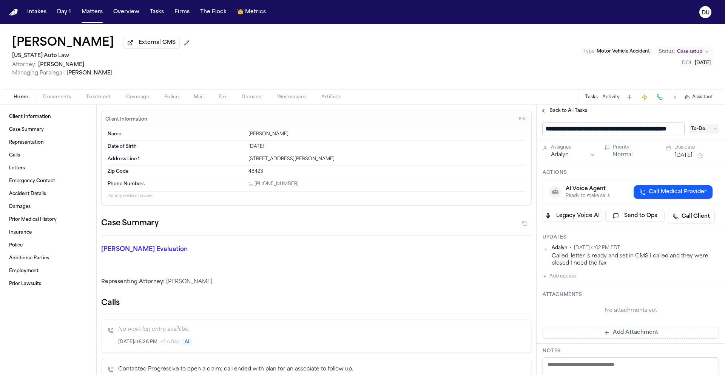
scroll to position [0, 37]
drag, startPoint x: 604, startPoint y: 132, endPoint x: 681, endPoint y: 132, distance: 76.7
click at [681, 132] on div "**********" at bounding box center [631, 129] width 176 height 12
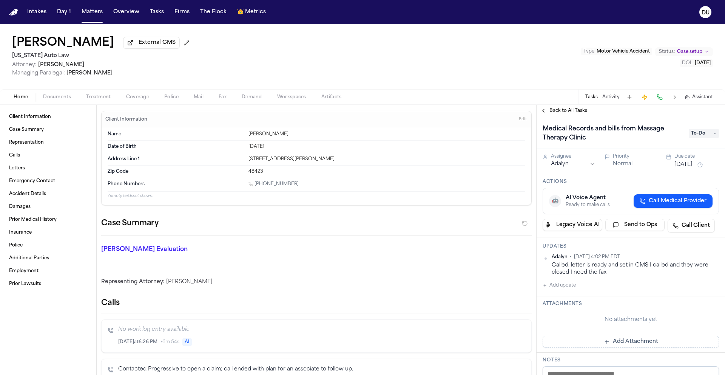
click at [558, 288] on button "Add update" at bounding box center [559, 285] width 33 height 9
click at [568, 289] on textarea "Add your update" at bounding box center [635, 291] width 161 height 15
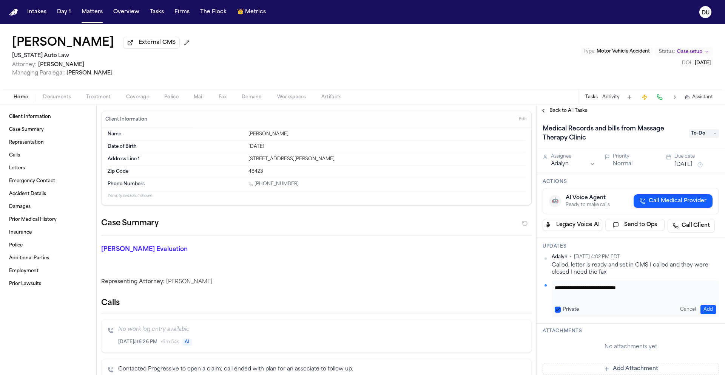
click at [650, 288] on textarea "**********" at bounding box center [633, 291] width 156 height 15
type textarea "**********"
click at [703, 309] on button "Add" at bounding box center [708, 309] width 15 height 9
click at [697, 136] on span "To-Do" at bounding box center [704, 133] width 30 height 9
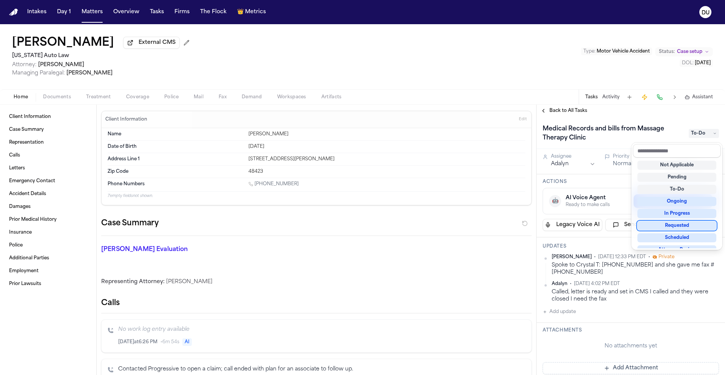
click at [678, 227] on div "Requested" at bounding box center [677, 225] width 79 height 9
click at [565, 162] on div "Medical Records and bills from Massage Therapy Clinic Requested Assignee Adalyn…" at bounding box center [631, 363] width 188 height 492
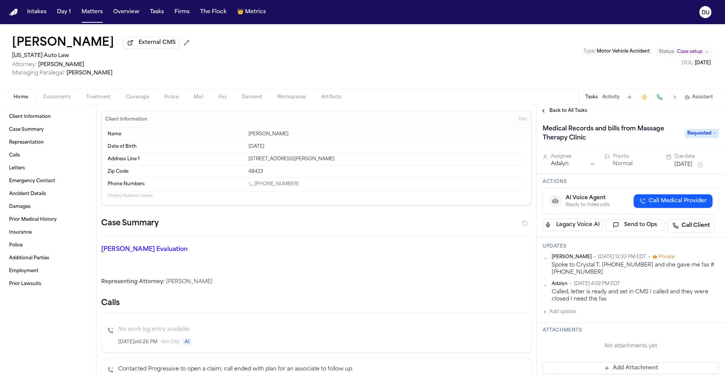
click at [566, 164] on html "Intakes Day 1 Matters Overview Tasks Firms The Flock 👑 Metrics DU Lashanda Jack…" at bounding box center [362, 187] width 725 height 375
click at [693, 167] on button "Aug 11, 2025" at bounding box center [684, 165] width 18 height 8
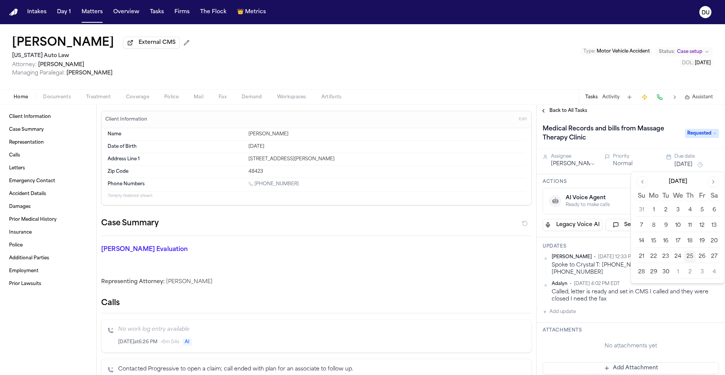
click at [666, 270] on button "30" at bounding box center [666, 272] width 12 height 12
click at [638, 120] on div "Medical Records and bills from Massage Therapy Clinic Requested" at bounding box center [631, 133] width 188 height 32
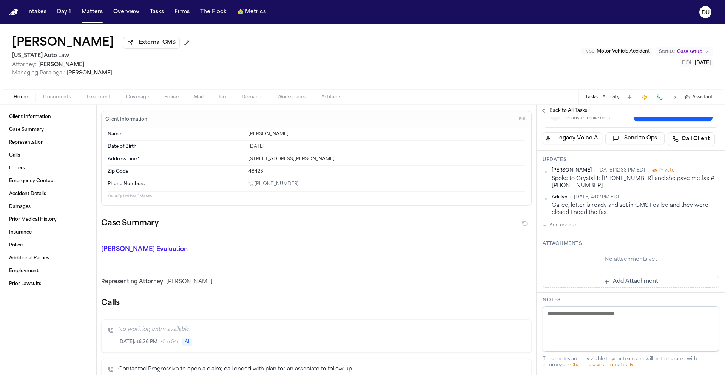
scroll to position [147, 0]
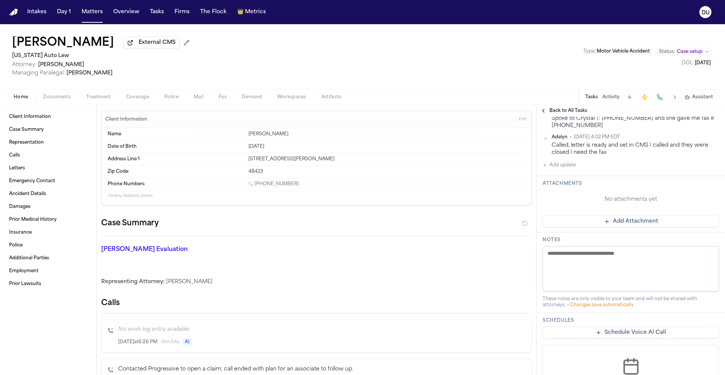
click at [630, 222] on button "Add Attachment" at bounding box center [631, 221] width 176 height 12
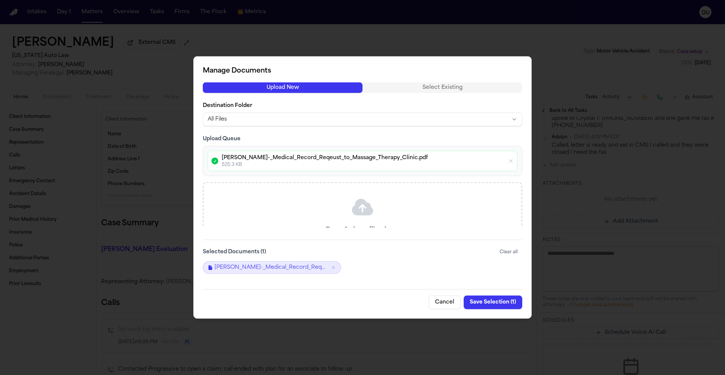
click at [493, 303] on button "Save Selection ( 1 )" at bounding box center [493, 302] width 59 height 14
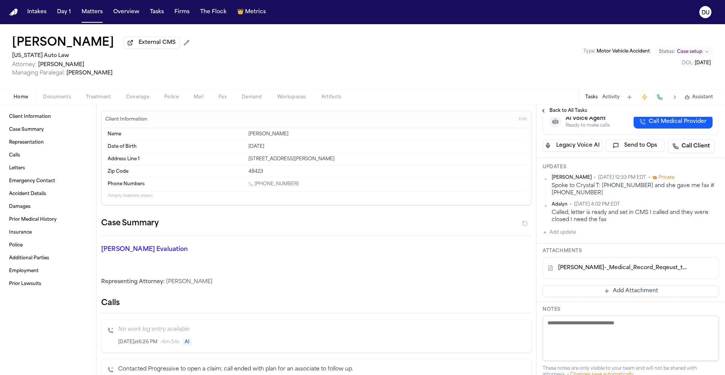
scroll to position [0, 0]
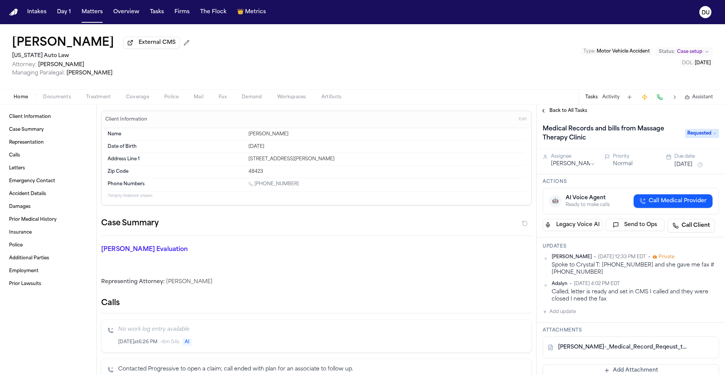
click at [568, 111] on span "Back to All Tasks" at bounding box center [569, 111] width 38 height 6
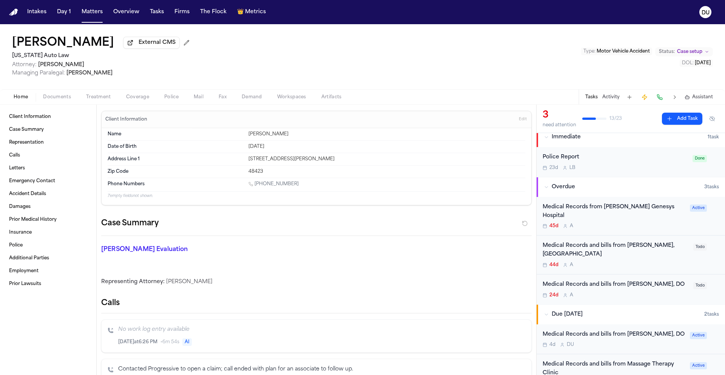
scroll to position [12, 0]
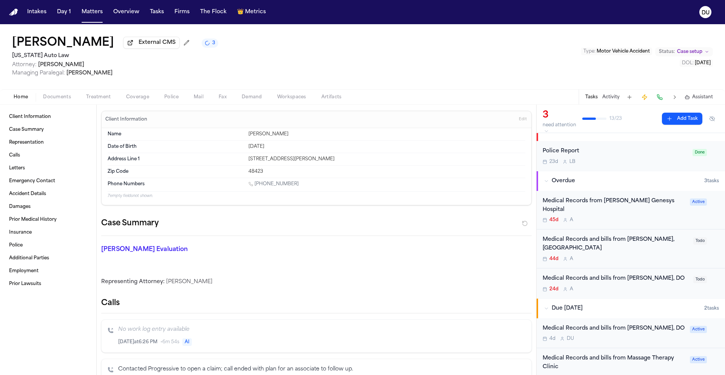
click at [609, 236] on div "Medical Records and bills from Sidney Broder, MD" at bounding box center [616, 243] width 146 height 17
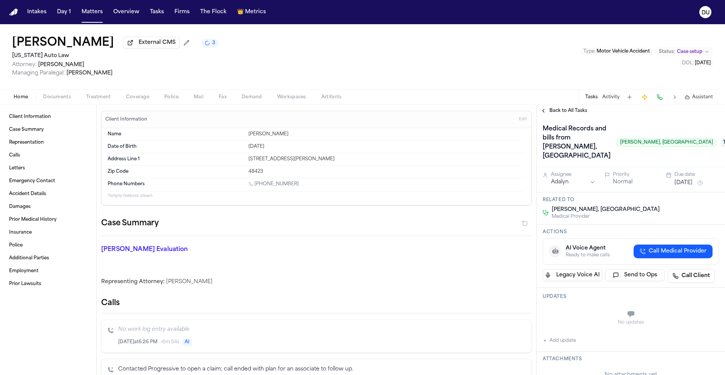
click at [636, 138] on span "Sidney Broder, MD" at bounding box center [667, 142] width 100 height 8
drag, startPoint x: 634, startPoint y: 135, endPoint x: 680, endPoint y: 134, distance: 46.1
click at [680, 134] on div "Medical Records and bills from Sidney Broder, MD Sidney Broder, MD To-Do" at bounding box center [631, 142] width 176 height 39
copy span "Sidney Broder, MD"
click at [721, 138] on span "To-Do" at bounding box center [736, 142] width 30 height 9
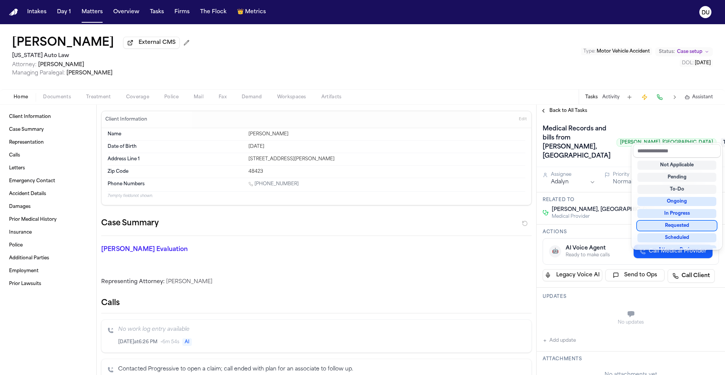
click at [677, 232] on div "Not Applicable Pending To-Do Ongoing In Progress Requested Scheduled Attorney R…" at bounding box center [677, 203] width 88 height 91
click at [677, 227] on div "Requested" at bounding box center [677, 225] width 79 height 9
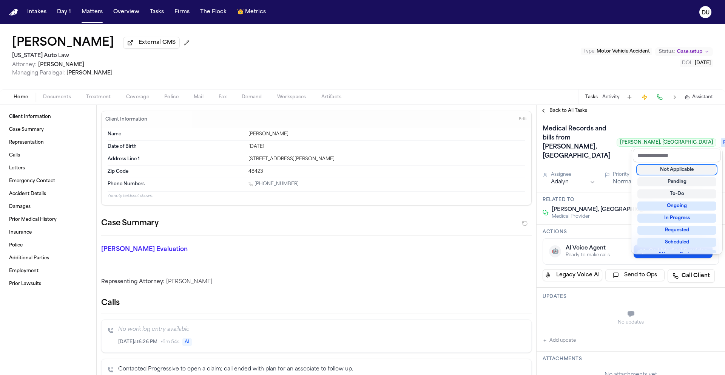
click at [573, 176] on div "Medical Records and bills from Sidney Broder, MD Sidney Broder, MD Requested As…" at bounding box center [631, 377] width 188 height 521
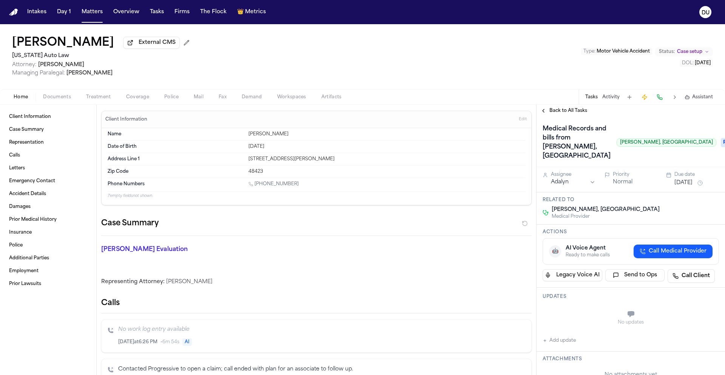
click at [569, 173] on html "Intakes Day 1 Matters Overview Tasks Firms The Flock 👑 Metrics DU Lashanda Jack…" at bounding box center [362, 187] width 725 height 375
click at [693, 179] on button "Aug 12, 2025" at bounding box center [684, 183] width 18 height 8
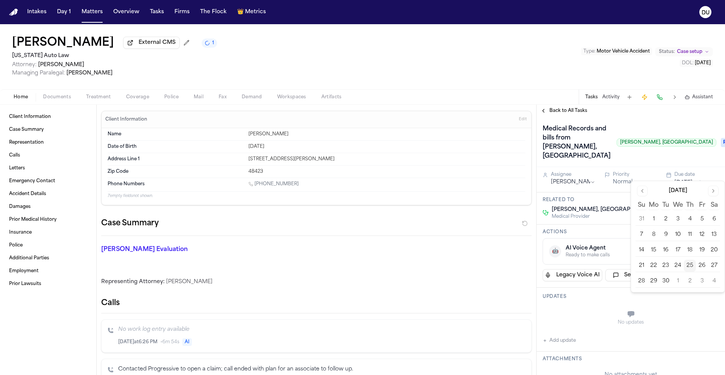
click at [656, 282] on button "29" at bounding box center [654, 281] width 12 height 12
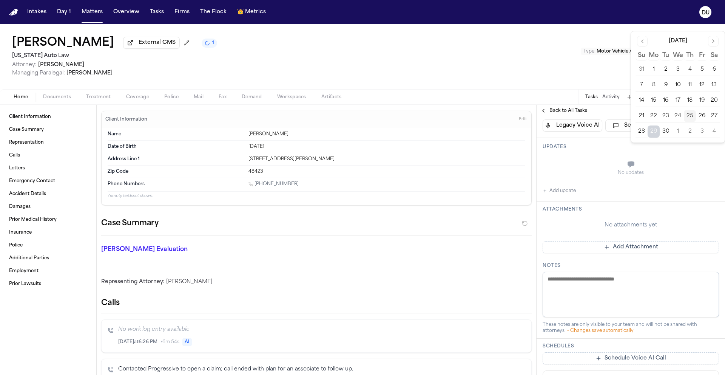
click at [626, 241] on button "Add Attachment" at bounding box center [631, 247] width 176 height 12
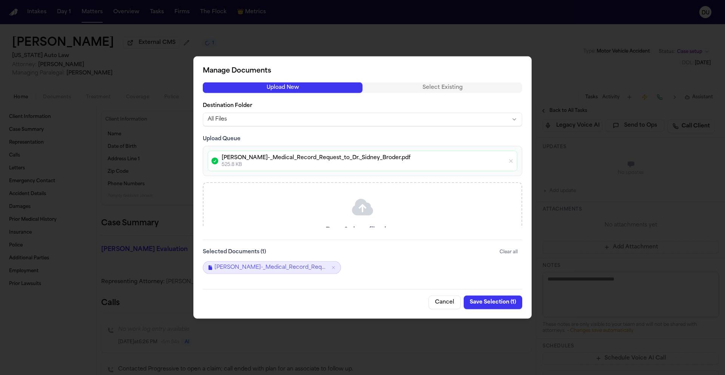
click at [494, 303] on button "Save Selection ( 1 )" at bounding box center [493, 302] width 59 height 14
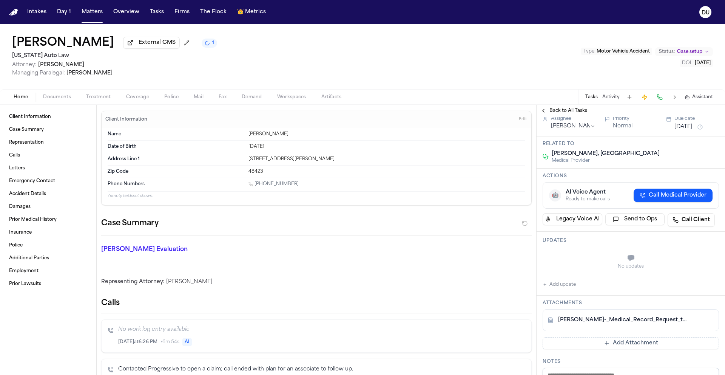
scroll to position [0, 0]
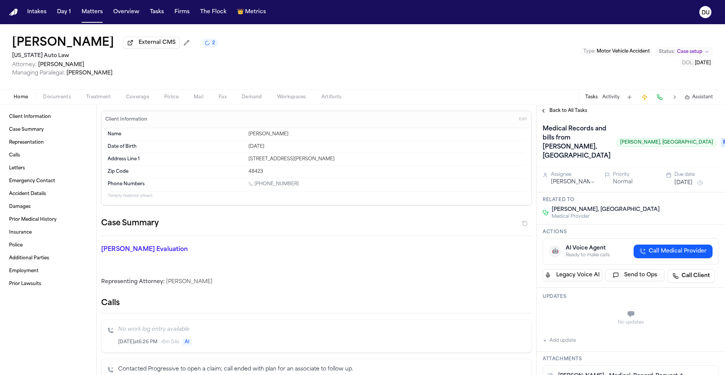
click at [568, 111] on span "Back to All Tasks" at bounding box center [569, 111] width 38 height 6
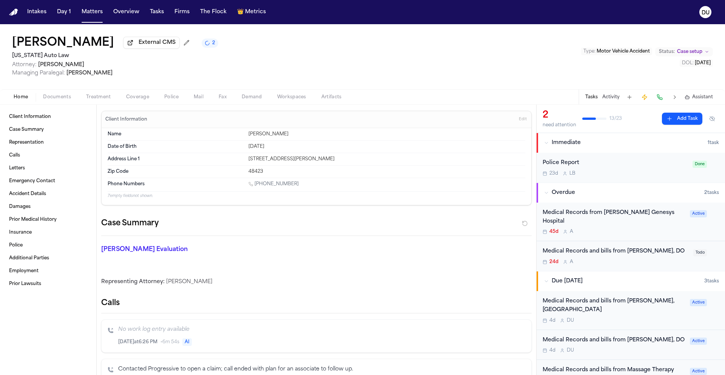
click at [610, 247] on div "Medical Records and bills from Marissa Rogers, DO" at bounding box center [616, 251] width 146 height 9
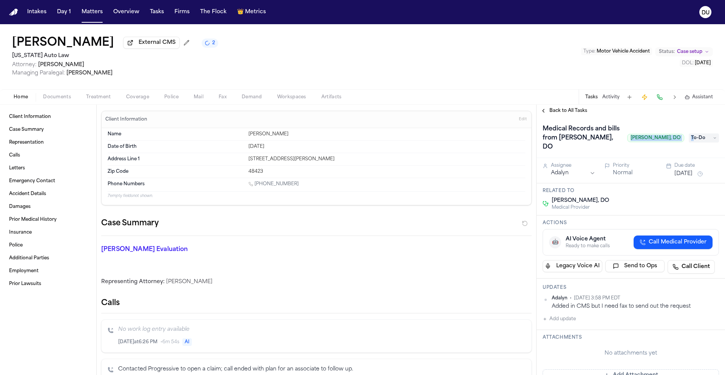
drag, startPoint x: 632, startPoint y: 136, endPoint x: 688, endPoint y: 135, distance: 55.9
click at [688, 135] on div "Medical Records and bills from Marissa Rogers, DO Marissa Rogers, DO To-Do" at bounding box center [631, 138] width 176 height 30
copy div "Marissa Rogers, DO T"
click at [697, 133] on span "To-Do" at bounding box center [704, 137] width 30 height 9
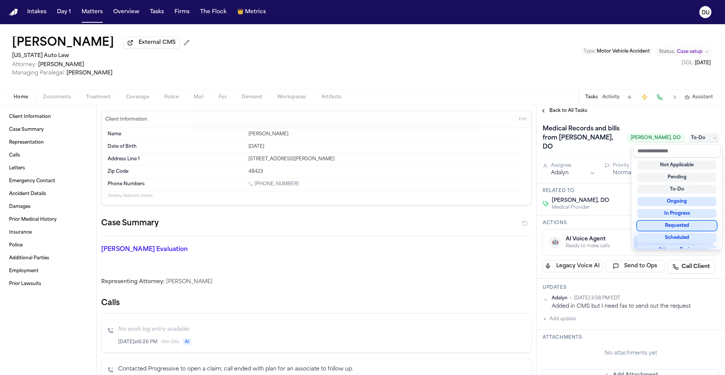
click at [674, 227] on div "Requested" at bounding box center [677, 225] width 79 height 9
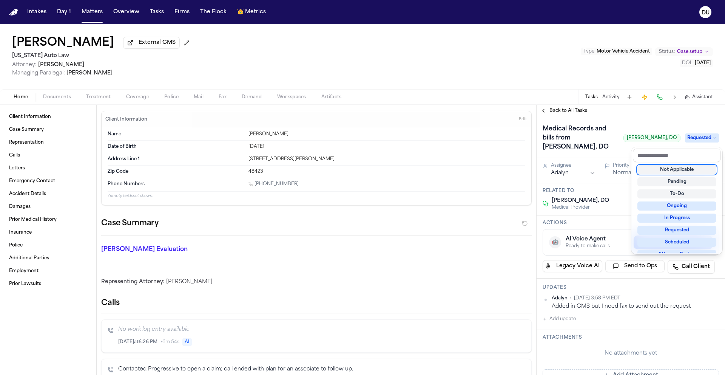
click at [574, 174] on div "Medical Records and bills from Marissa Rogers, DO Marissa Rogers, DO Requested …" at bounding box center [631, 366] width 188 height 499
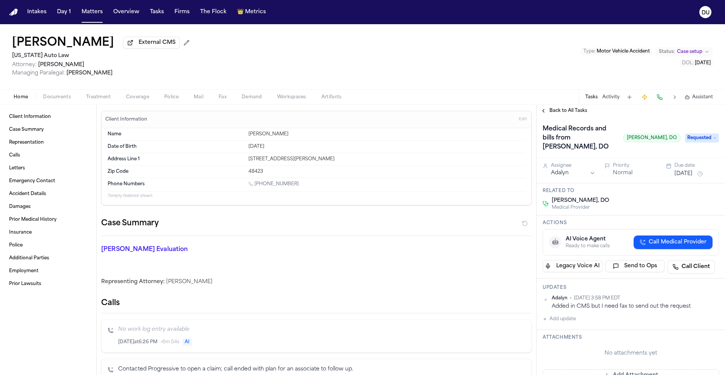
click at [568, 176] on html "Intakes Day 1 Matters Overview Tasks Firms The Flock 👑 Metrics DU Lashanda Jack…" at bounding box center [362, 187] width 725 height 375
click at [692, 176] on button "Sep 1, 2025" at bounding box center [684, 174] width 18 height 8
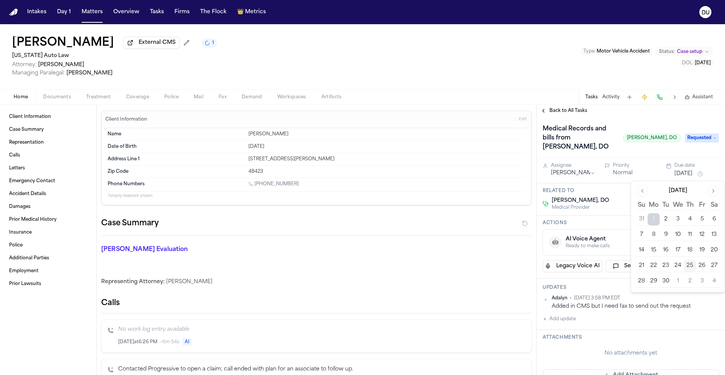
click at [664, 281] on button "30" at bounding box center [666, 281] width 12 height 12
click at [627, 121] on div "Medical Records and bills from Marissa Rogers, DO Marissa Rogers, DO Requested" at bounding box center [631, 137] width 188 height 41
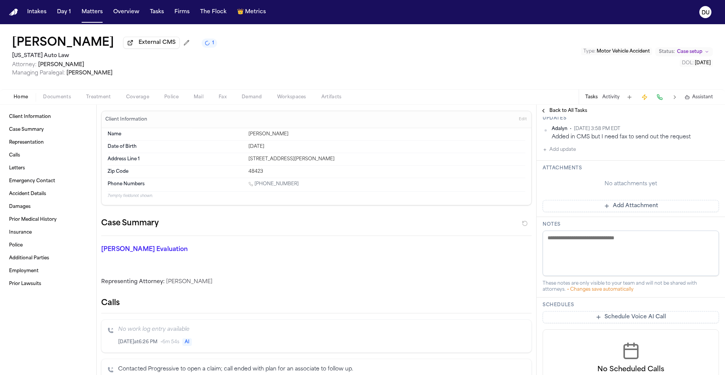
scroll to position [169, 0]
click at [619, 212] on button "Add Attachment" at bounding box center [631, 206] width 176 height 12
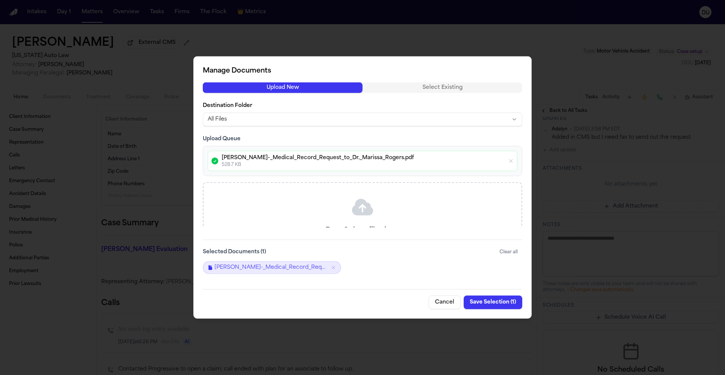
click at [499, 302] on button "Save Selection ( 1 )" at bounding box center [493, 302] width 59 height 14
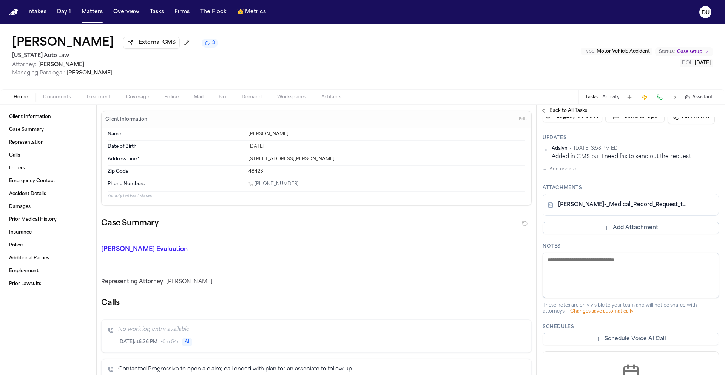
scroll to position [0, 0]
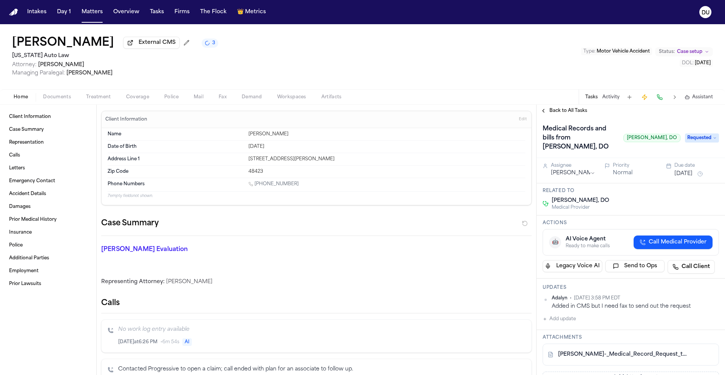
click at [545, 113] on button "Back to All Tasks" at bounding box center [564, 111] width 54 height 6
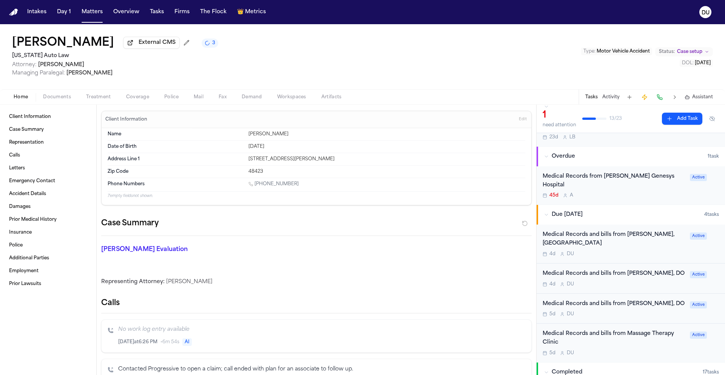
scroll to position [49, 0]
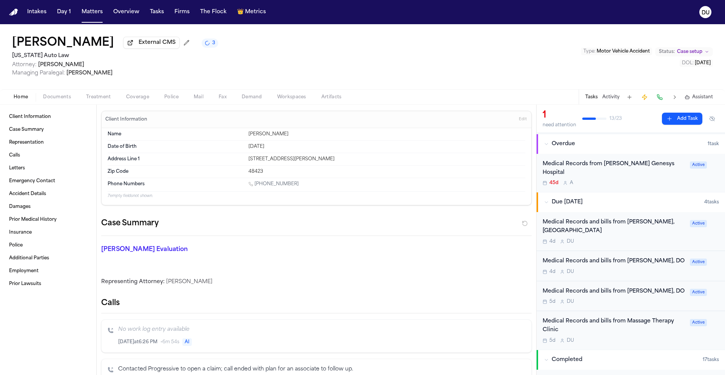
click at [621, 164] on div "Medical Records from Henry Ford Genesys Hospital" at bounding box center [614, 168] width 143 height 17
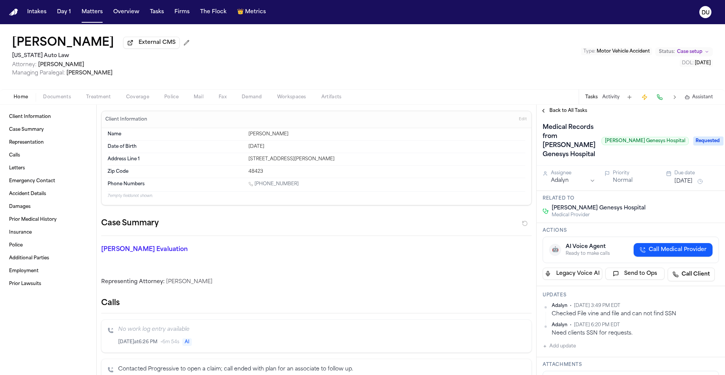
scroll to position [2, 0]
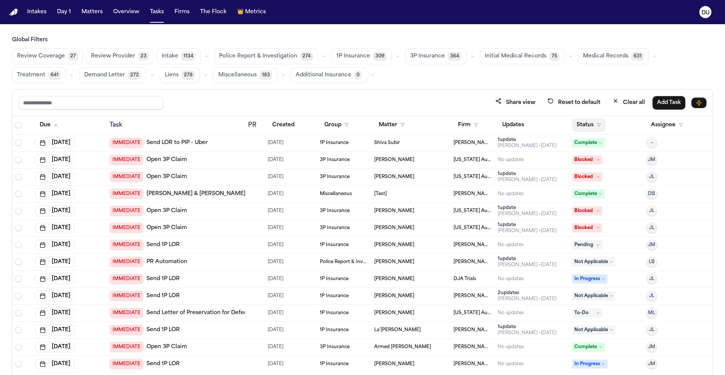
click at [581, 123] on button "Status" at bounding box center [589, 125] width 34 height 14
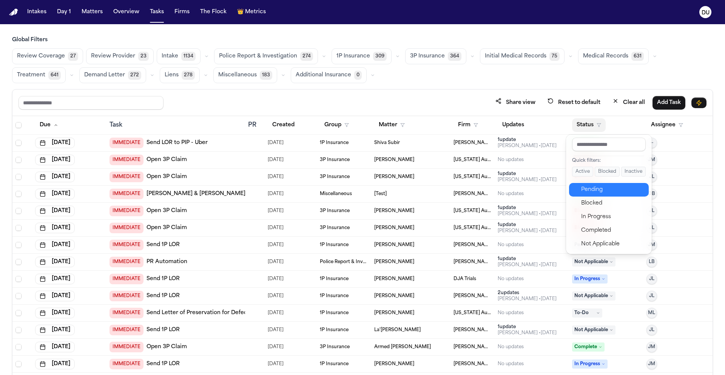
click at [588, 192] on div "Pending" at bounding box center [612, 189] width 63 height 9
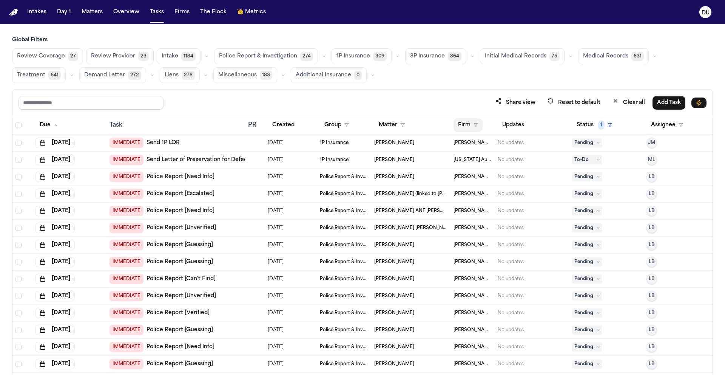
click at [463, 124] on button "Firm" at bounding box center [468, 125] width 29 height 14
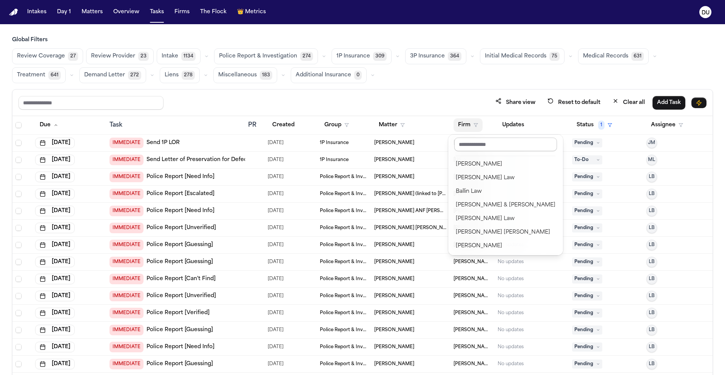
click at [482, 147] on input "text" at bounding box center [505, 144] width 103 height 14
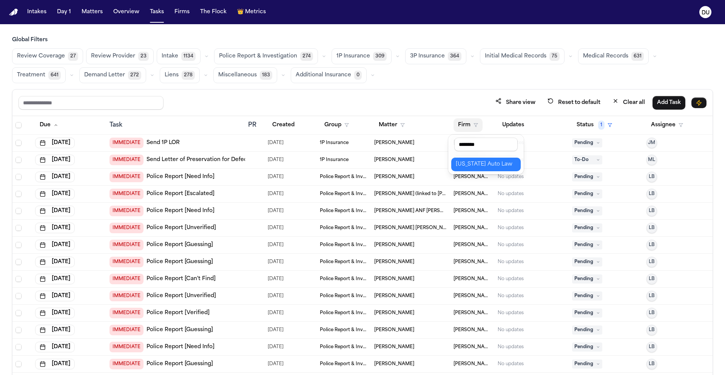
type input "********"
click at [507, 168] on div "[US_STATE] Auto Law" at bounding box center [486, 164] width 60 height 9
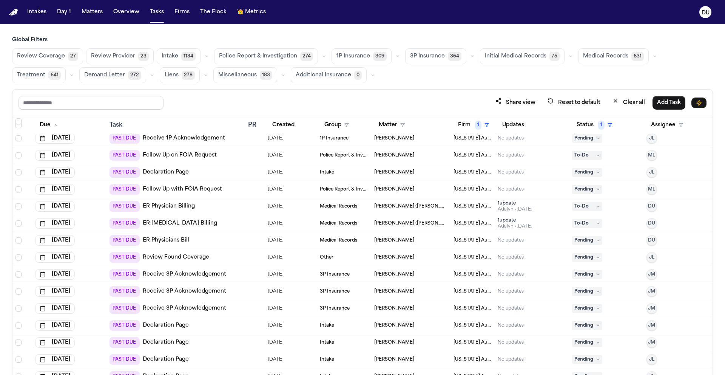
scroll to position [276, 0]
click at [7, 15] on nav "Intakes Day 1 Matters Overview Tasks Firms The Flock 👑 Metrics DU" at bounding box center [362, 12] width 725 height 24
click at [175, 210] on div "PAST DUE ER Physician Billing" at bounding box center [152, 206] width 85 height 11
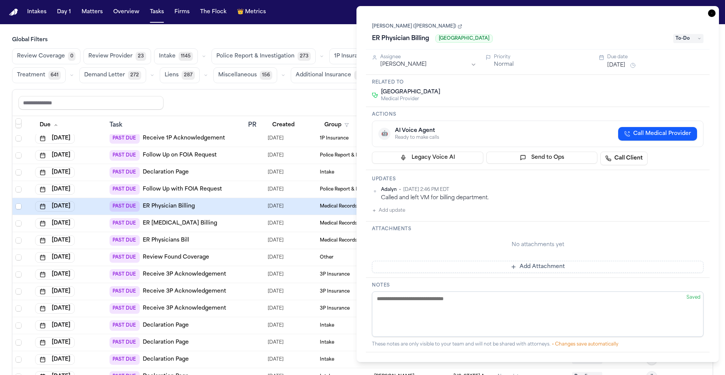
click at [167, 206] on link "ER Physician Billing" at bounding box center [169, 206] width 52 height 8
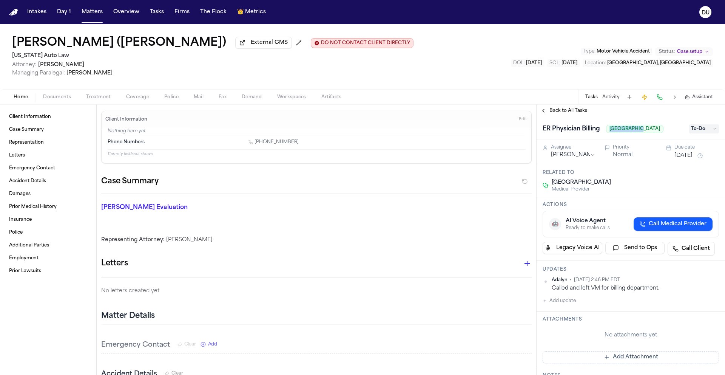
drag, startPoint x: 612, startPoint y: 131, endPoint x: 637, endPoint y: 131, distance: 25.3
click at [637, 131] on span "[GEOGRAPHIC_DATA]" at bounding box center [634, 129] width 57 height 8
click at [624, 129] on span "[GEOGRAPHIC_DATA]" at bounding box center [634, 129] width 57 height 8
drag, startPoint x: 610, startPoint y: 131, endPoint x: 664, endPoint y: 131, distance: 53.6
click at [664, 131] on div "ER Physician [GEOGRAPHIC_DATA]" at bounding box center [614, 129] width 142 height 12
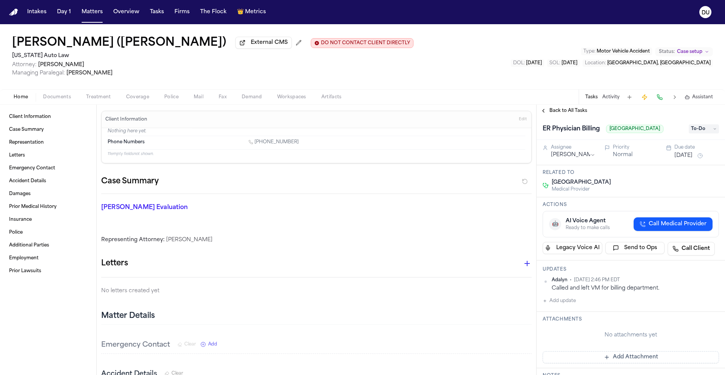
copy span "[GEOGRAPHIC_DATA]"
click at [568, 113] on span "Back to All Tasks" at bounding box center [569, 111] width 38 height 6
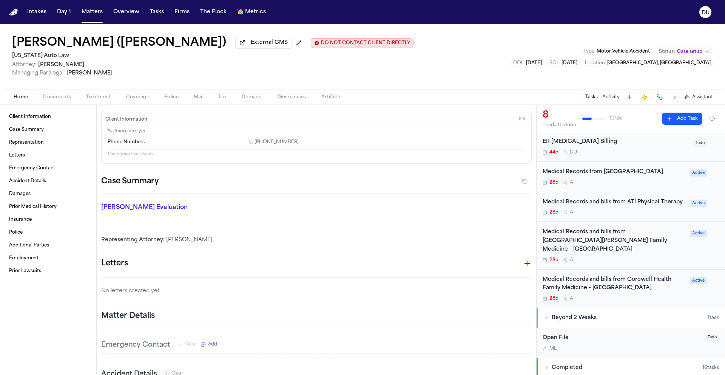
scroll to position [167, 0]
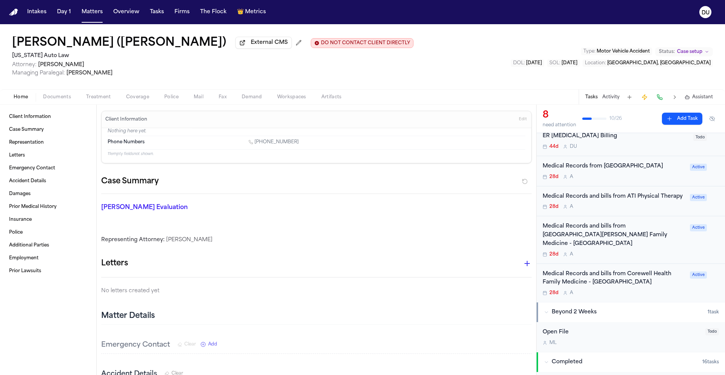
click at [626, 167] on div "Medical Records from [GEOGRAPHIC_DATA]" at bounding box center [614, 166] width 143 height 9
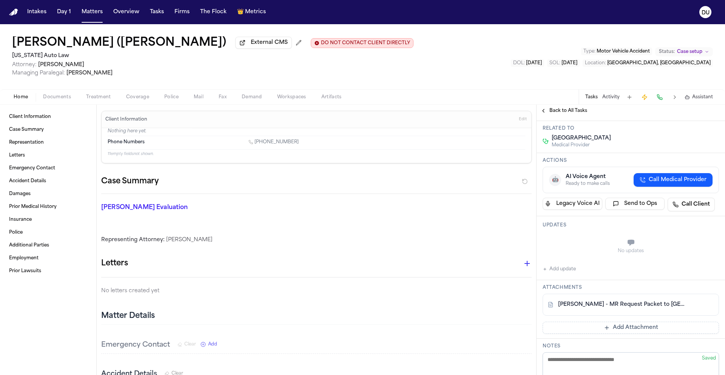
scroll to position [54, 0]
click at [601, 305] on link "[PERSON_NAME] - MR Request Packet to [GEOGRAPHIC_DATA] - [DATE]" at bounding box center [623, 304] width 130 height 8
click at [637, 307] on link "[PERSON_NAME] - MR Request Packet to [GEOGRAPHIC_DATA] - [DATE]" at bounding box center [623, 304] width 130 height 8
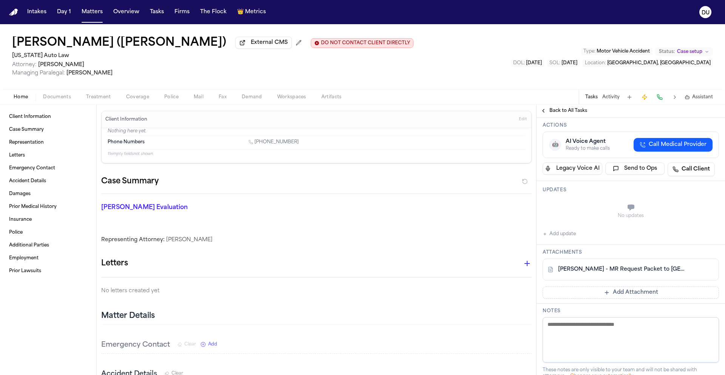
scroll to position [93, 0]
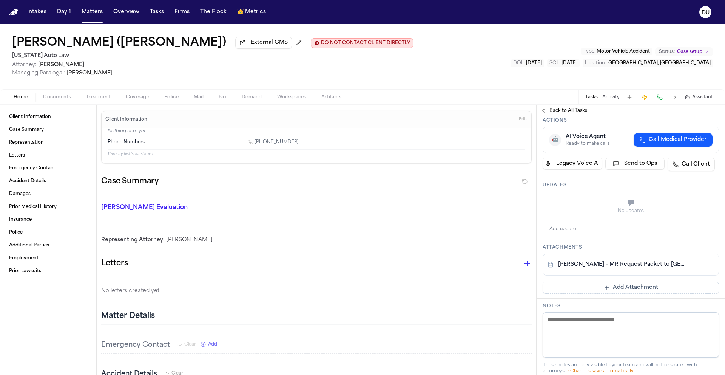
click at [613, 267] on link "[PERSON_NAME] - MR Request Packet to [GEOGRAPHIC_DATA] - [DATE]" at bounding box center [623, 265] width 130 height 8
click at [608, 267] on link "[PERSON_NAME] - MR Request Packet to [GEOGRAPHIC_DATA] - [DATE]" at bounding box center [623, 265] width 130 height 8
click at [558, 233] on button "Add update" at bounding box center [559, 228] width 33 height 9
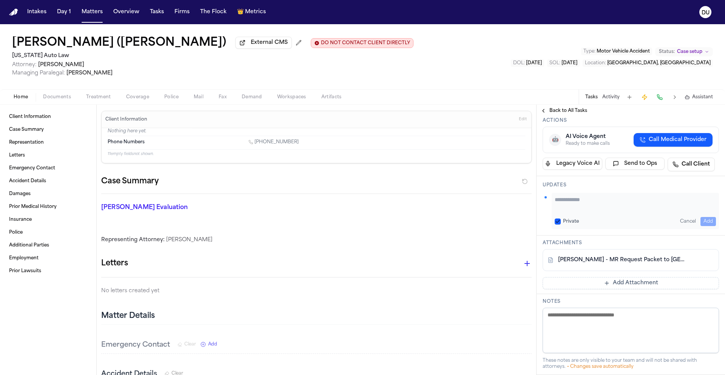
click at [576, 203] on textarea "Add your update" at bounding box center [635, 203] width 161 height 15
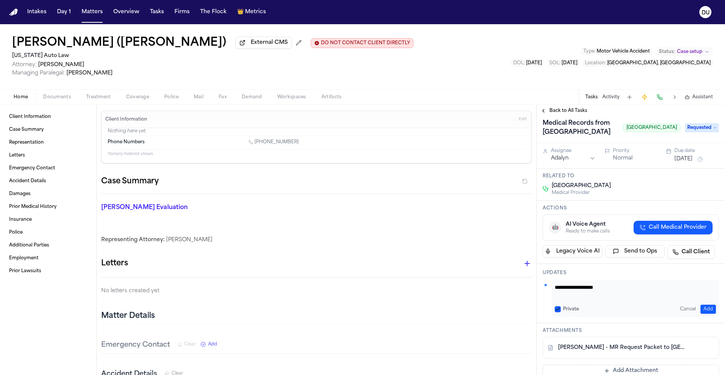
scroll to position [0, 0]
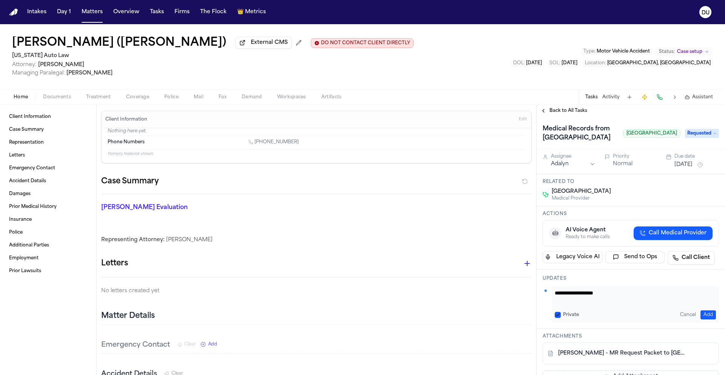
click at [627, 292] on textarea "**********" at bounding box center [633, 296] width 156 height 15
type textarea "**********"
click at [702, 315] on button "Add" at bounding box center [708, 314] width 15 height 9
click at [569, 321] on button "Add update" at bounding box center [559, 317] width 33 height 9
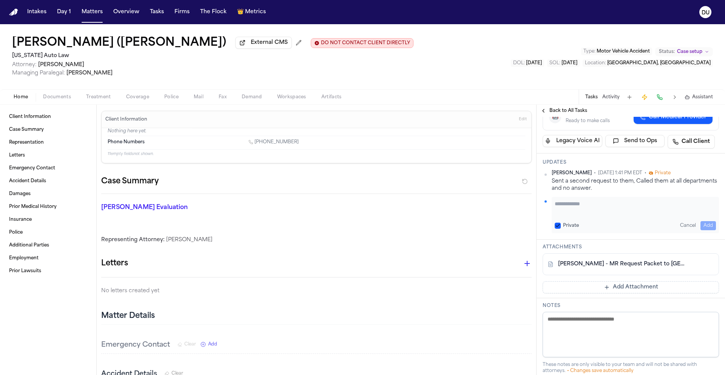
scroll to position [111, 0]
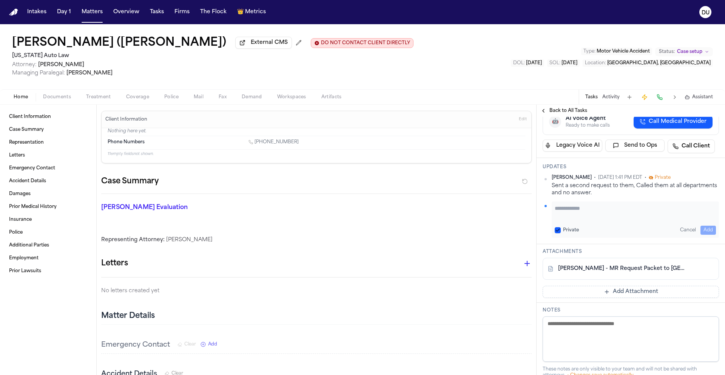
click at [615, 293] on button "Add Attachment" at bounding box center [631, 292] width 176 height 12
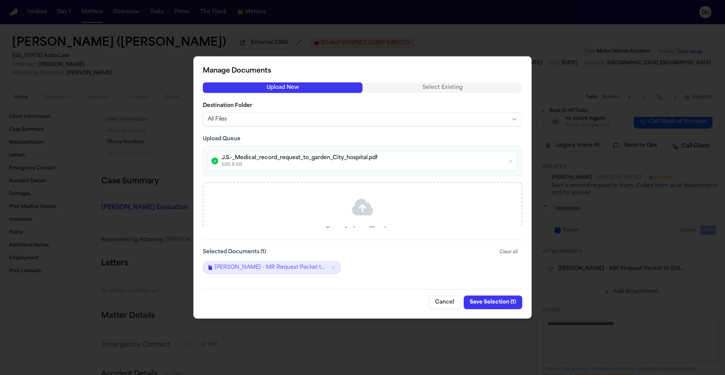
click at [490, 304] on button "Save Selection ( 1 )" at bounding box center [493, 302] width 59 height 14
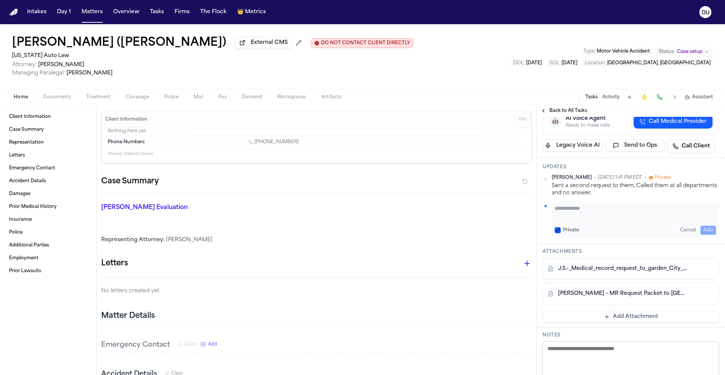
click at [564, 110] on span "Back to All Tasks" at bounding box center [569, 111] width 38 height 6
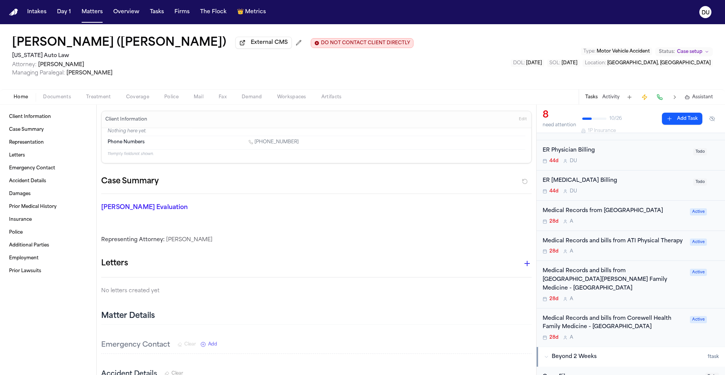
scroll to position [116, 0]
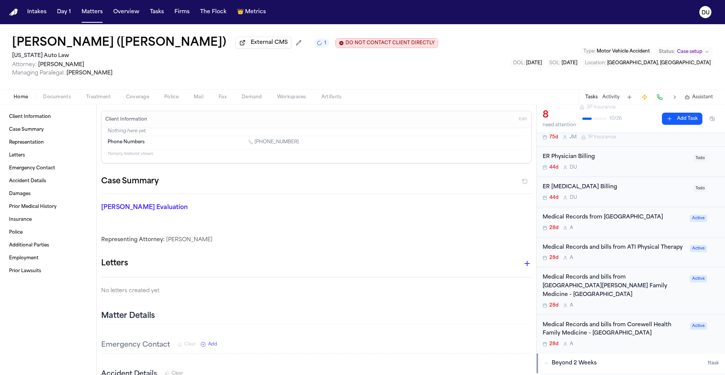
click at [576, 192] on div "ER [MEDICAL_DATA] Billing" at bounding box center [616, 187] width 146 height 9
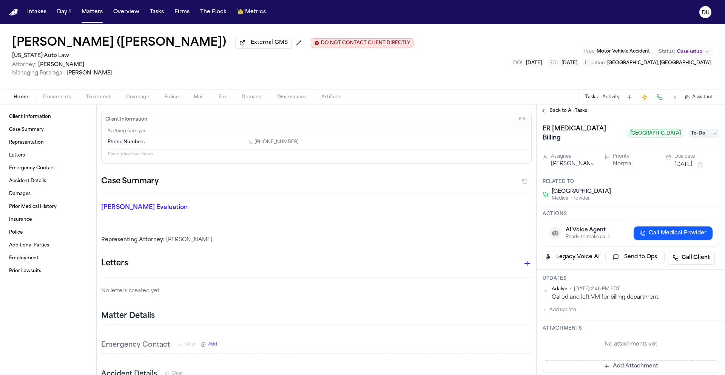
click at [701, 132] on span "To-Do" at bounding box center [704, 133] width 30 height 9
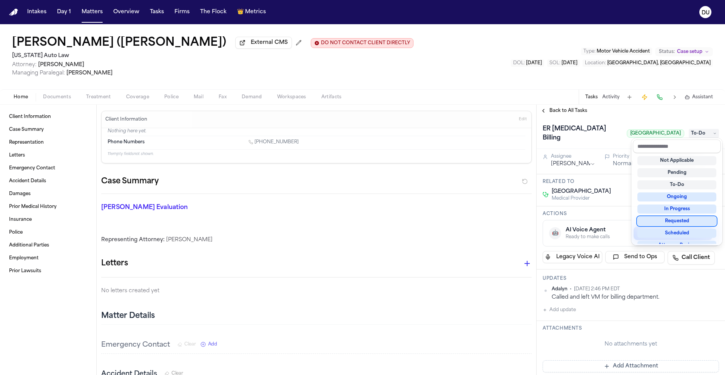
click at [681, 220] on div "Requested" at bounding box center [677, 220] width 79 height 9
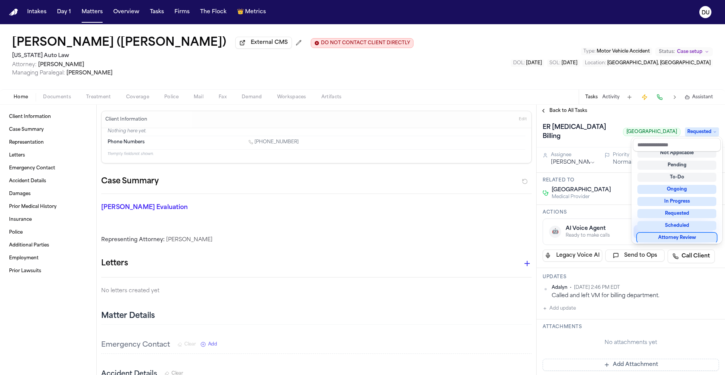
click at [562, 300] on div "ER [MEDICAL_DATA] [GEOGRAPHIC_DATA] Requested Assignee [PERSON_NAME] Priority N…" at bounding box center [631, 360] width 188 height 490
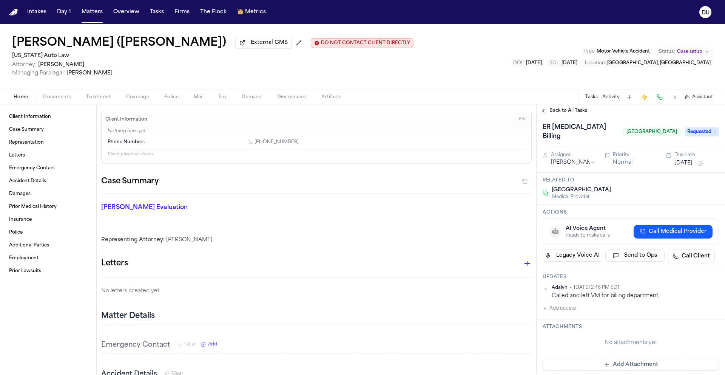
click at [562, 304] on button "Add update" at bounding box center [559, 308] width 33 height 9
click at [579, 307] on textarea "Add your update" at bounding box center [635, 314] width 161 height 15
type textarea "**********"
click at [707, 328] on button "Add" at bounding box center [708, 332] width 15 height 9
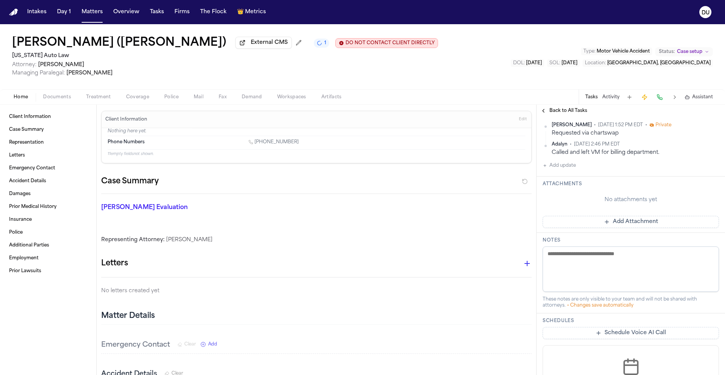
scroll to position [163, 0]
click at [572, 113] on span "Back to All Tasks" at bounding box center [569, 111] width 38 height 6
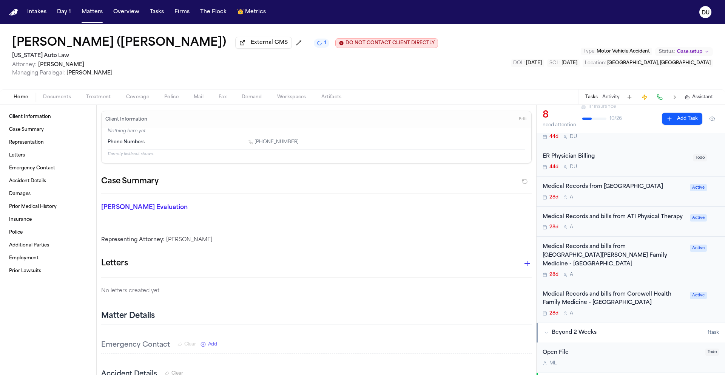
scroll to position [157, 0]
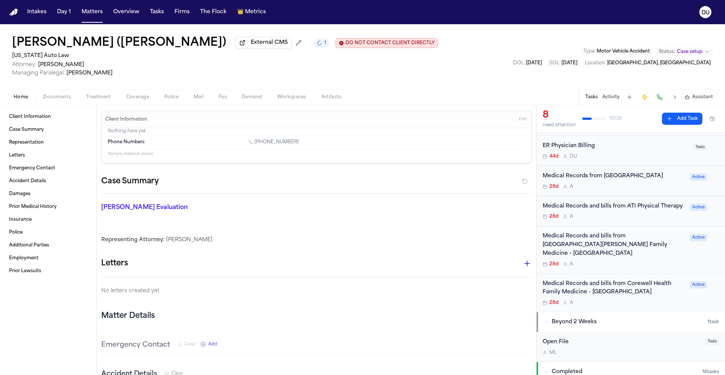
click at [601, 207] on div "Medical Records and bills from ATI Physical Therapy" at bounding box center [614, 206] width 143 height 9
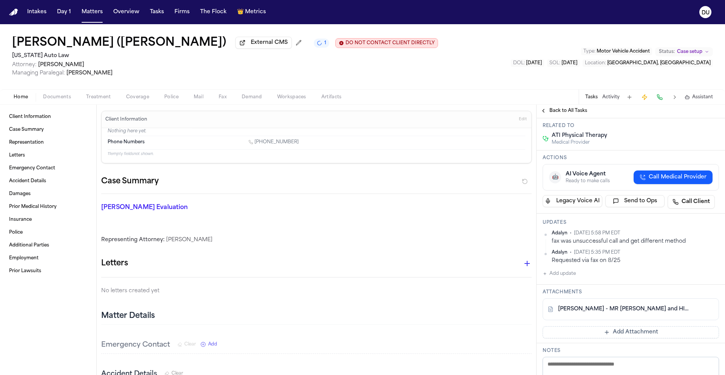
scroll to position [53, 0]
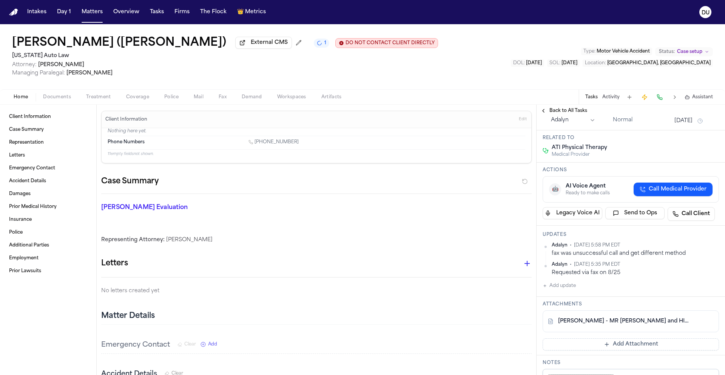
click at [646, 322] on link "[PERSON_NAME] - MR [PERSON_NAME] and HIPAA Auth to ATI Physical Therapy - [DATE]" at bounding box center [623, 321] width 130 height 8
click at [16, 11] on img "Home" at bounding box center [13, 12] width 9 height 7
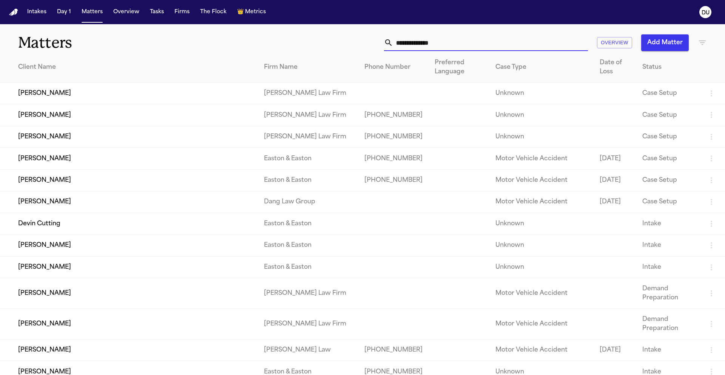
click at [463, 39] on input "text" at bounding box center [490, 42] width 195 height 17
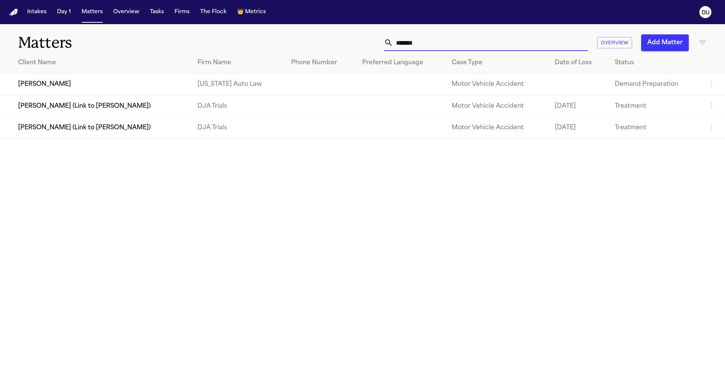
type input "*******"
click at [93, 86] on td "[PERSON_NAME]" at bounding box center [96, 85] width 192 height 22
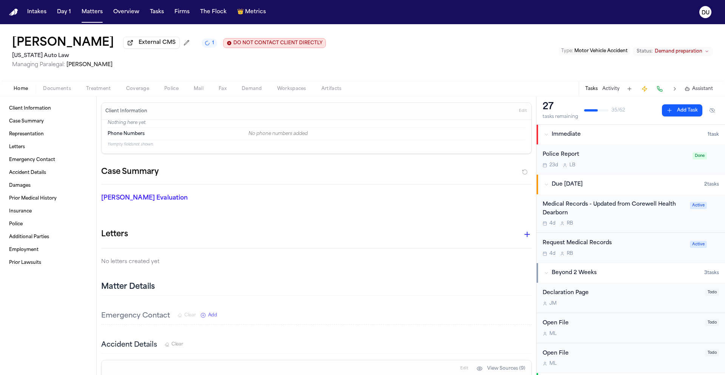
click at [593, 245] on div "Request Medical Records" at bounding box center [614, 243] width 143 height 9
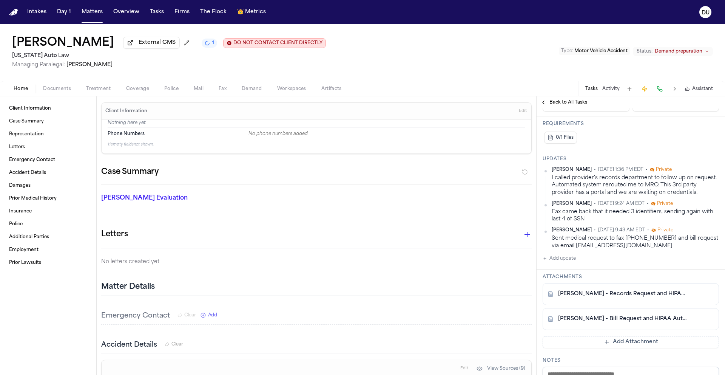
scroll to position [158, 0]
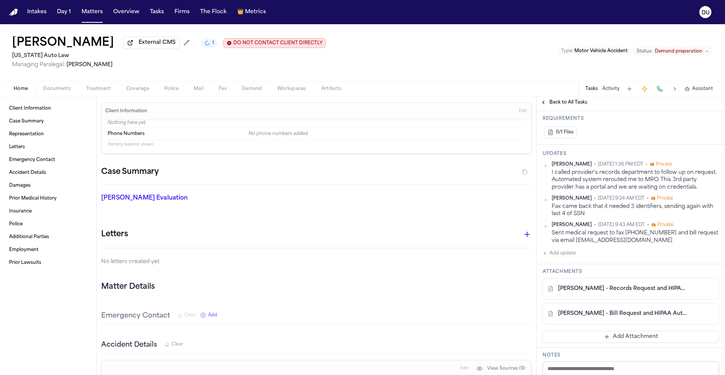
click at [600, 289] on link "[PERSON_NAME] - Records Request and HIPAA Auth to [PERSON_NAME] [PERSON_NAME] F…" at bounding box center [623, 289] width 130 height 8
